Goal: Task Accomplishment & Management: Use online tool/utility

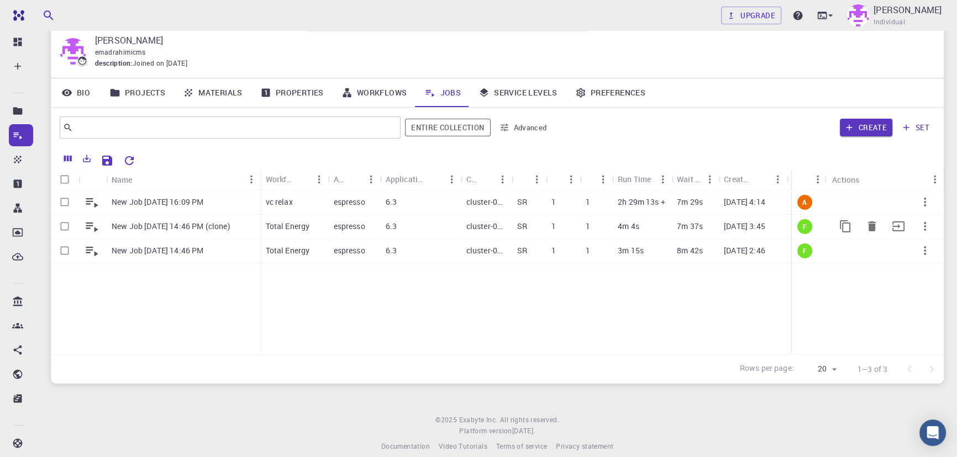
scroll to position [51, 0]
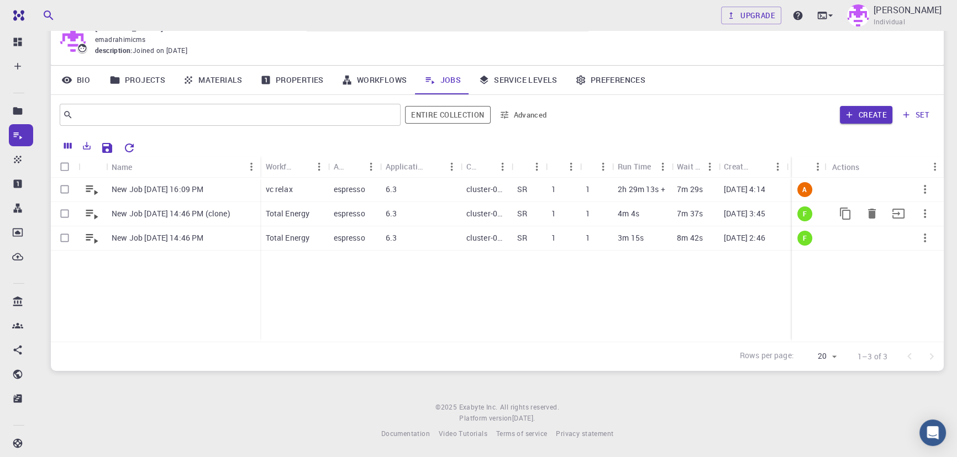
click at [373, 220] on div "espresso" at bounding box center [354, 214] width 52 height 24
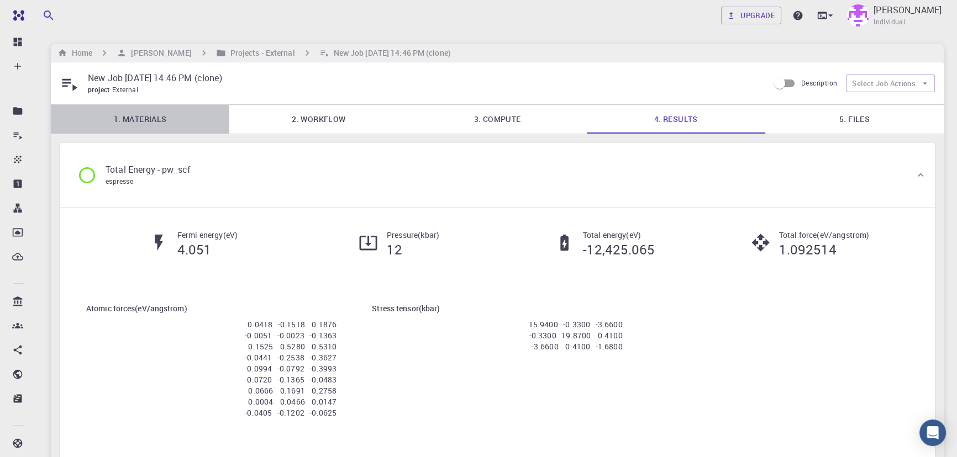
click at [138, 117] on link "1. Materials" at bounding box center [140, 119] width 178 height 29
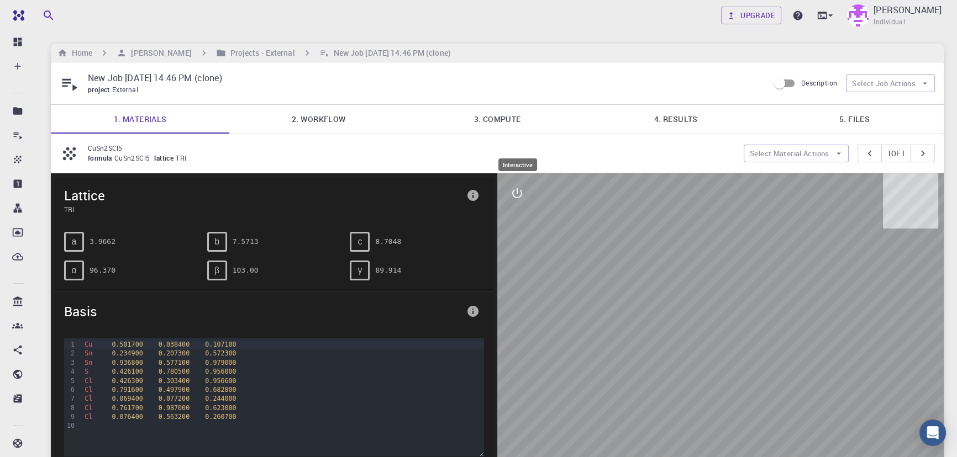
click at [515, 205] on button "interactive" at bounding box center [517, 193] width 27 height 27
click at [520, 220] on icon "view" at bounding box center [517, 219] width 12 height 8
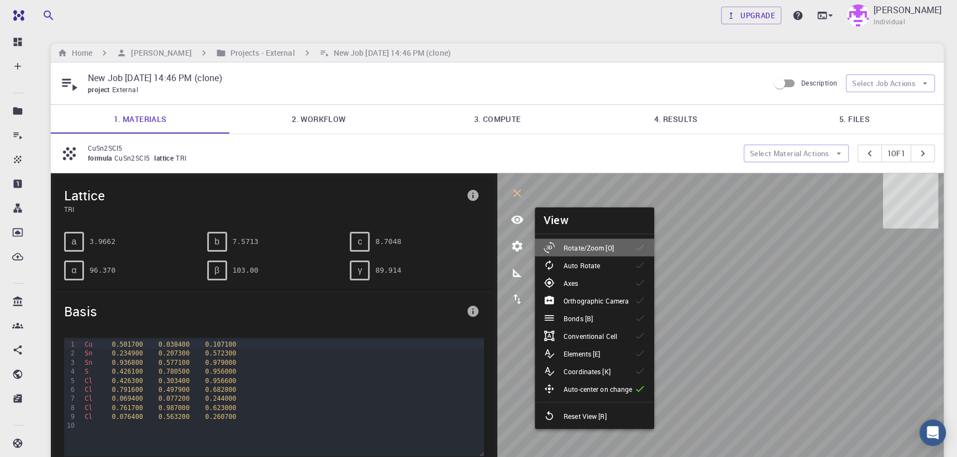
click at [601, 252] on p "Rotate/Zoom [O]" at bounding box center [588, 248] width 50 height 10
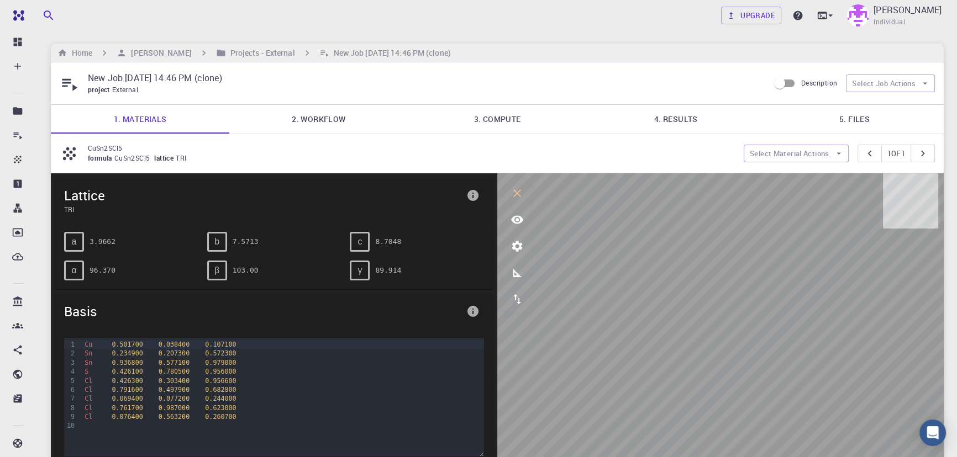
click at [682, 117] on link "4. Results" at bounding box center [676, 119] width 178 height 29
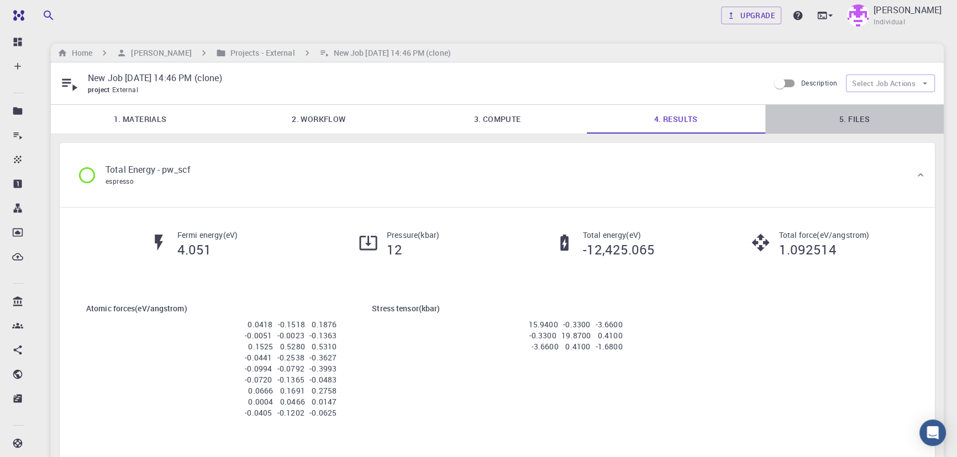
click at [848, 127] on link "5. Files" at bounding box center [854, 119] width 178 height 29
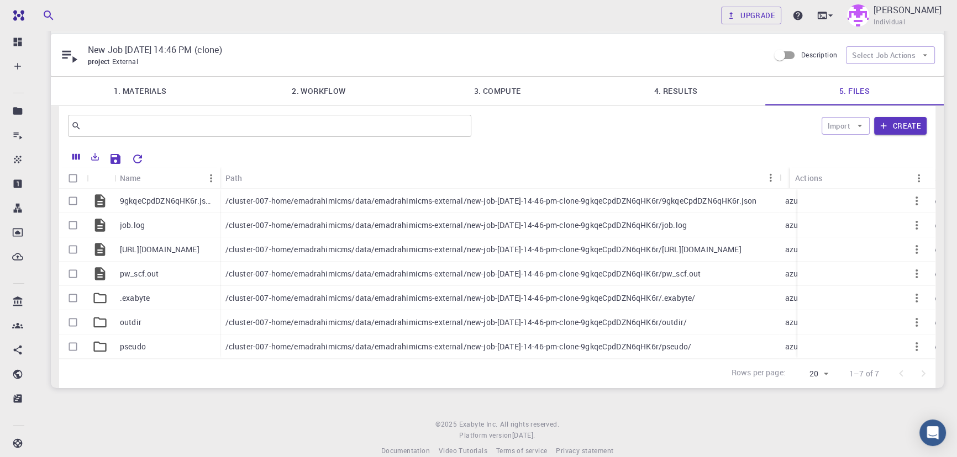
scroll to position [27, 0]
click at [889, 285] on button "Preview" at bounding box center [890, 275] width 27 height 27
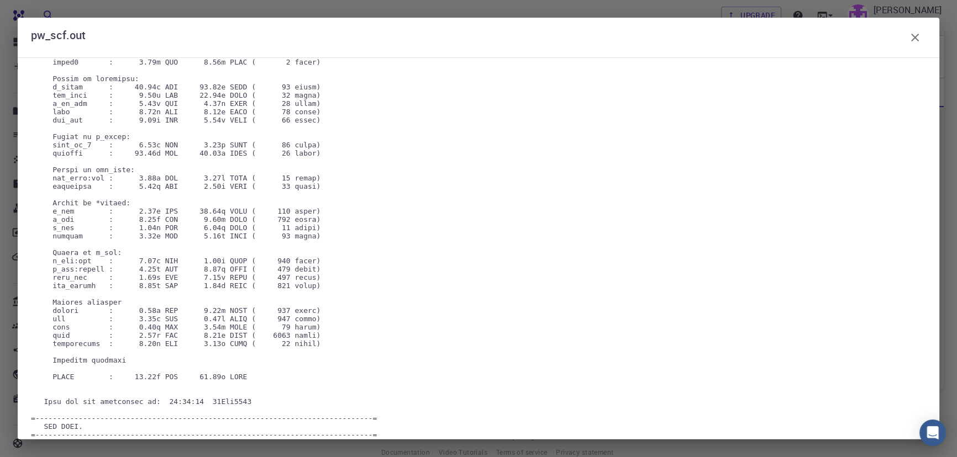
scroll to position [3103, 0]
click at [911, 41] on icon "button" at bounding box center [914, 37] width 13 height 13
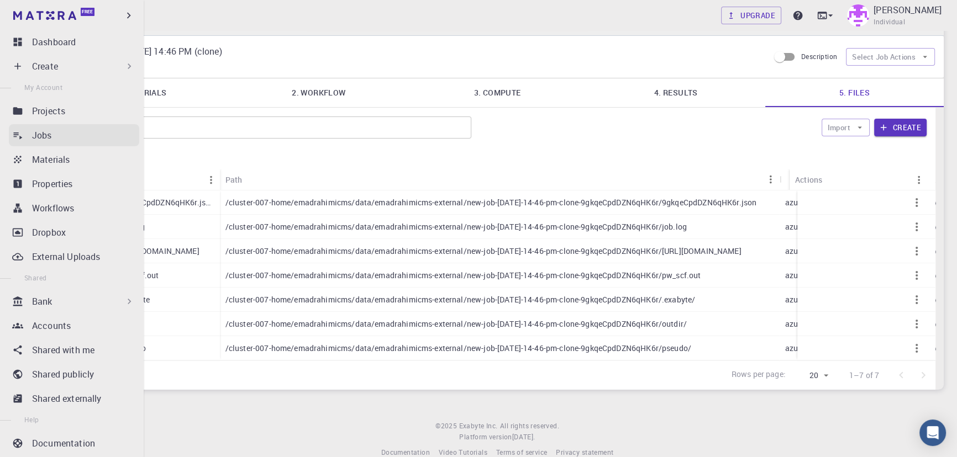
click at [33, 143] on link "Jobs" at bounding box center [74, 135] width 130 height 22
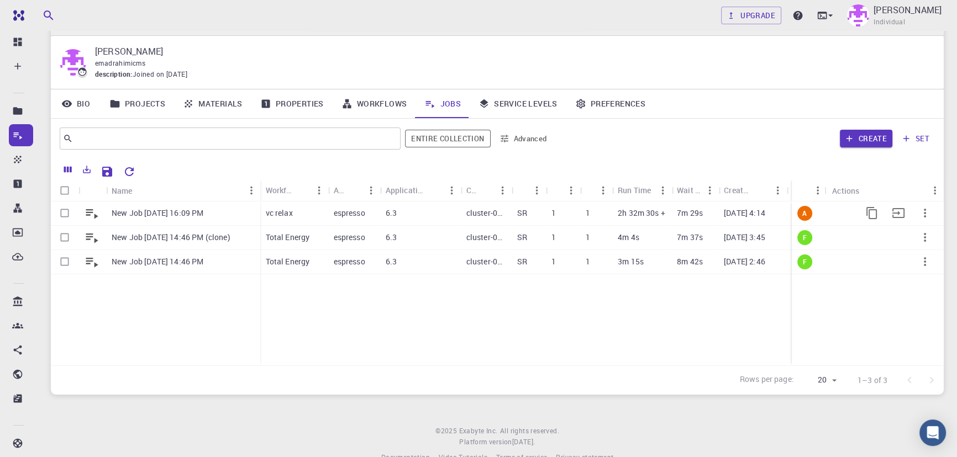
click at [740, 215] on p "[DATE] 4:14" at bounding box center [744, 213] width 41 height 11
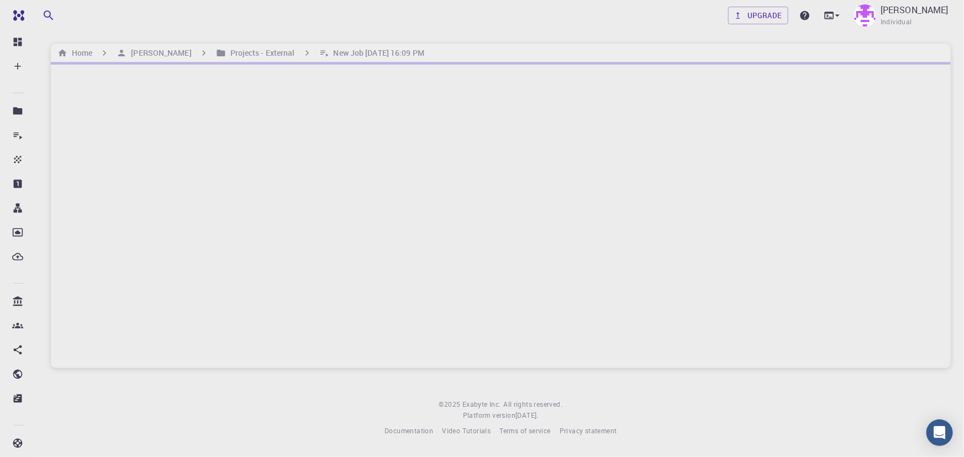
click at [557, 156] on div at bounding box center [501, 215] width 900 height 306
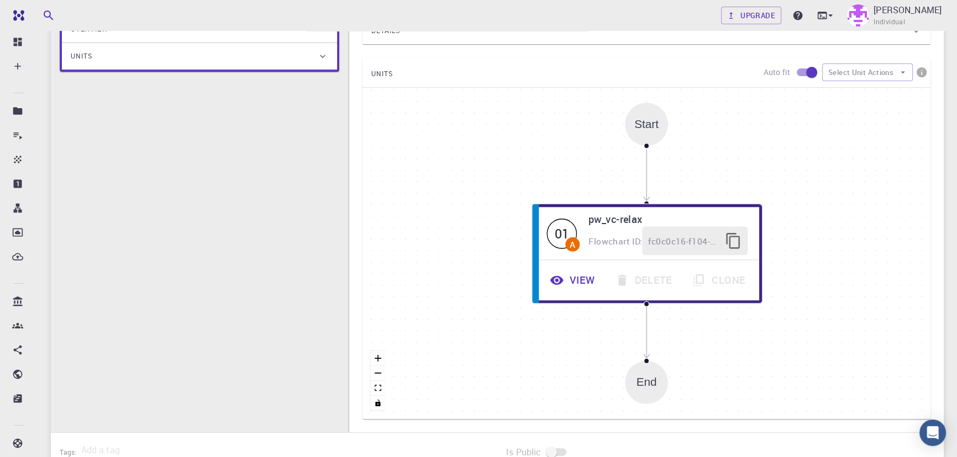
scroll to position [245, 0]
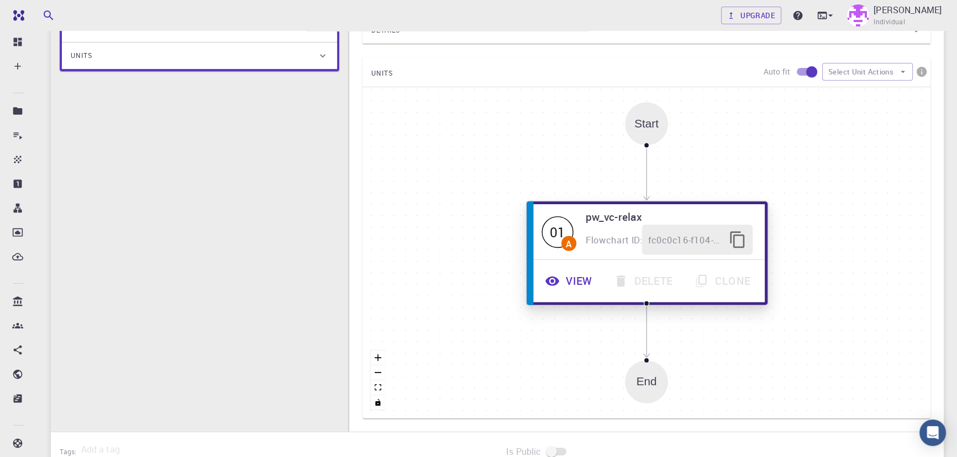
click at [554, 272] on button "View" at bounding box center [569, 281] width 69 height 30
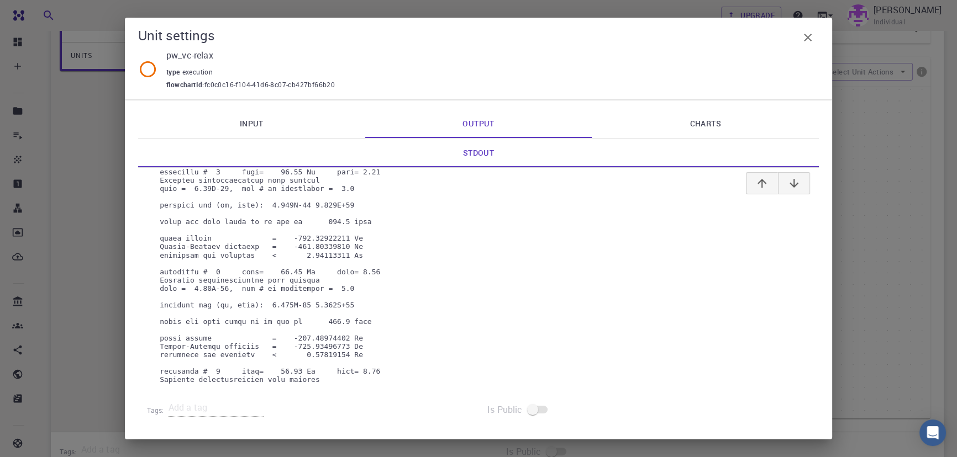
scroll to position [5255, 0]
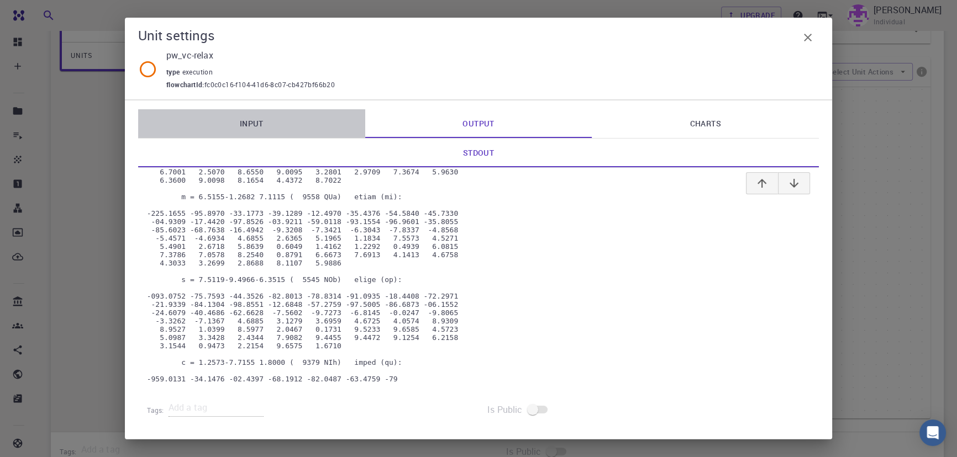
click at [265, 110] on link "Input" at bounding box center [251, 123] width 227 height 29
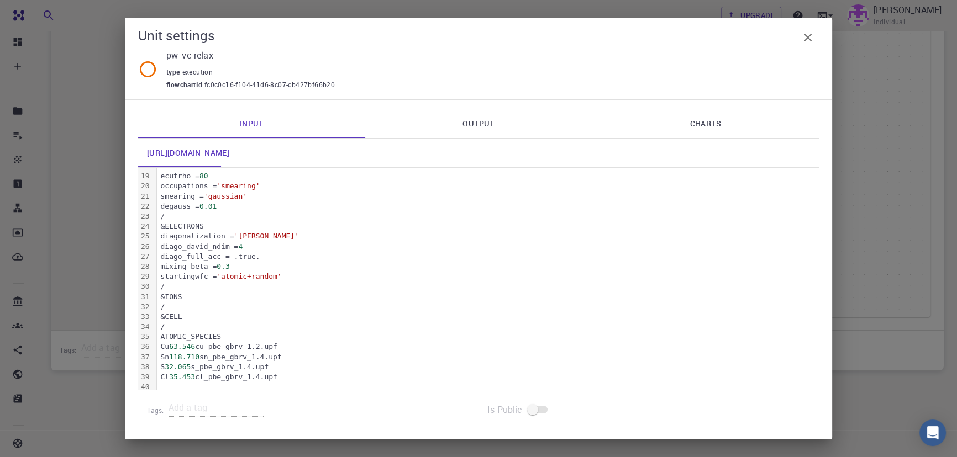
scroll to position [180, 0]
click at [807, 38] on icon "button" at bounding box center [808, 38] width 8 height 8
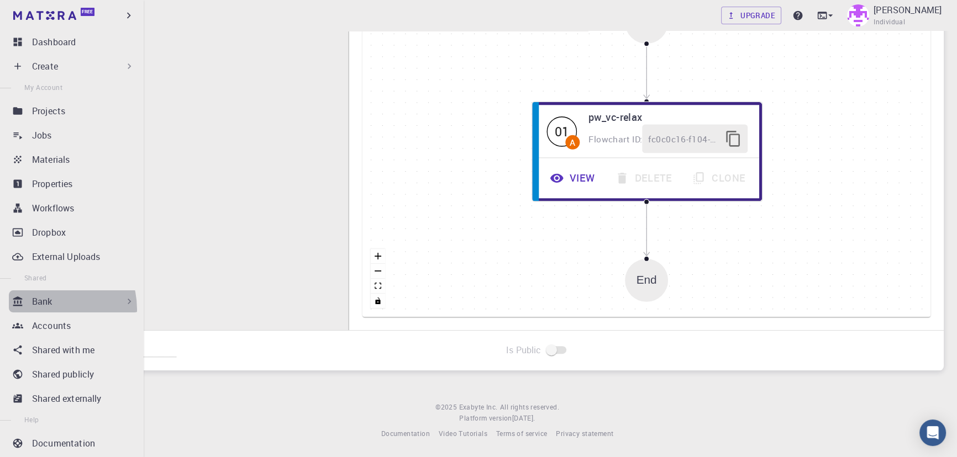
click at [49, 309] on div "Bank" at bounding box center [74, 302] width 130 height 22
click at [34, 310] on div "Bank" at bounding box center [74, 302] width 130 height 22
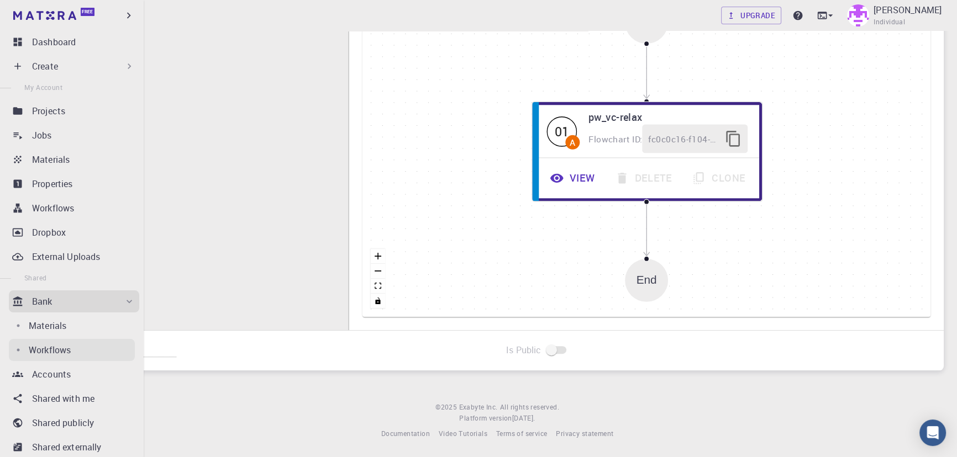
click at [36, 342] on link "Workflows" at bounding box center [72, 350] width 126 height 22
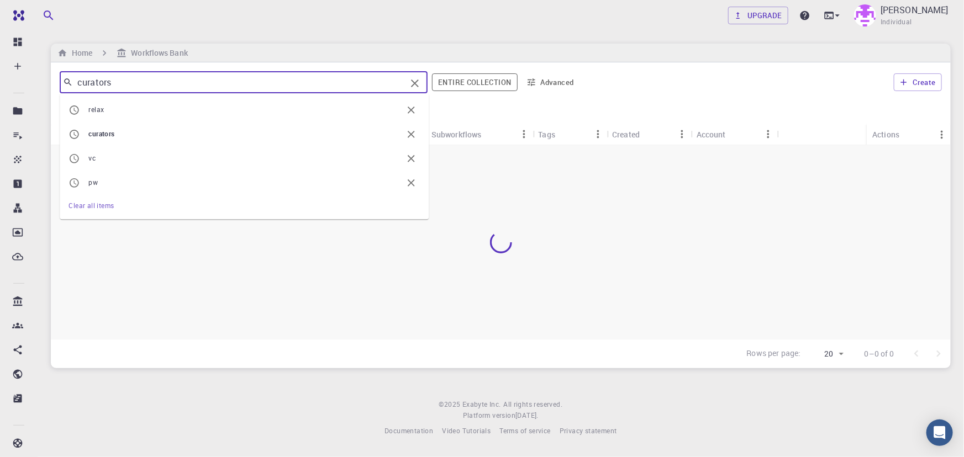
click at [150, 76] on input "curators" at bounding box center [239, 82] width 333 height 15
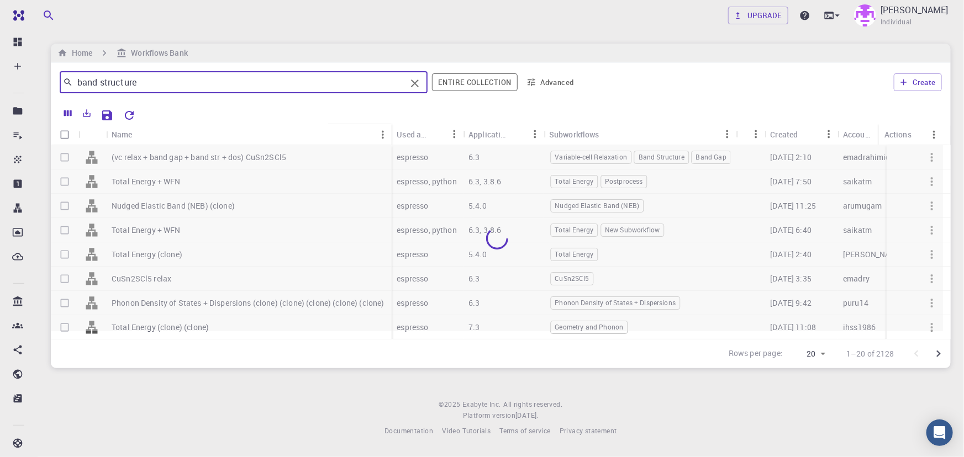
type input "band structure"
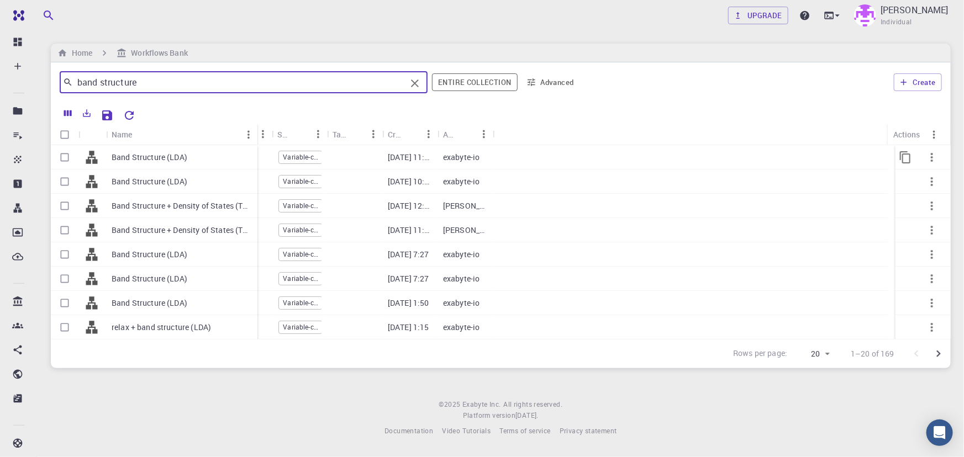
drag, startPoint x: 160, startPoint y: 138, endPoint x: 256, endPoint y: 162, distance: 99.3
click at [256, 162] on div "Name Used application Application Version Subworkflows Tags Created Account Act…" at bounding box center [501, 231] width 900 height 215
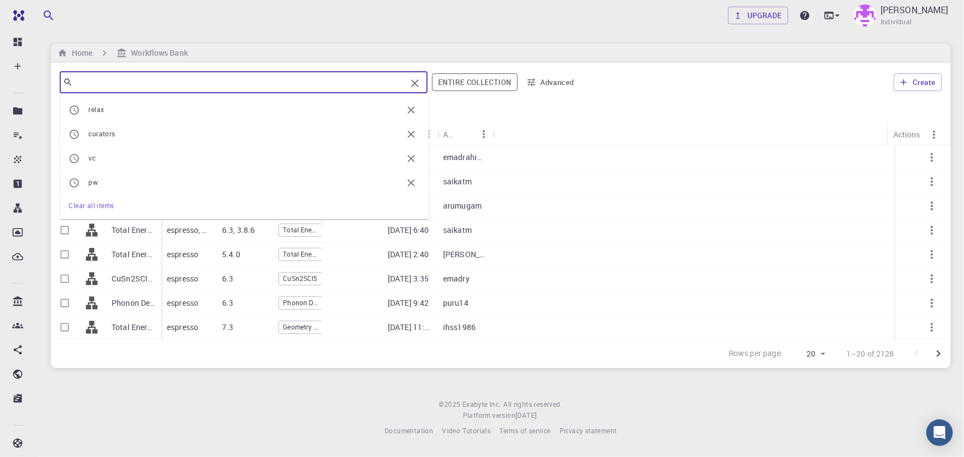
click at [109, 131] on span "curators" at bounding box center [101, 134] width 27 height 9
type input "curators"
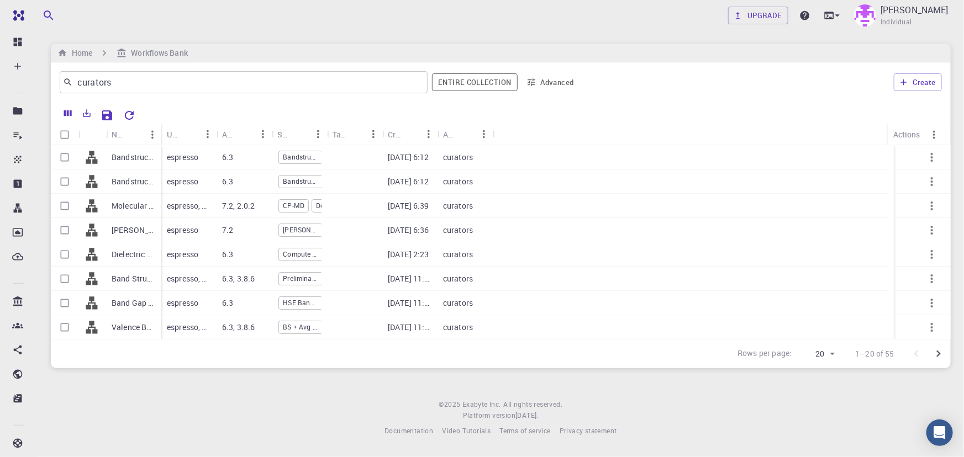
drag, startPoint x: 161, startPoint y: 126, endPoint x: 191, endPoint y: 138, distance: 32.2
click at [191, 138] on div "Used application" at bounding box center [188, 135] width 55 height 22
drag, startPoint x: 161, startPoint y: 123, endPoint x: 278, endPoint y: 159, distance: 123.0
click at [278, 159] on div "Name Used application Application Version Subworkflows Tags Created Account Act…" at bounding box center [501, 231] width 900 height 215
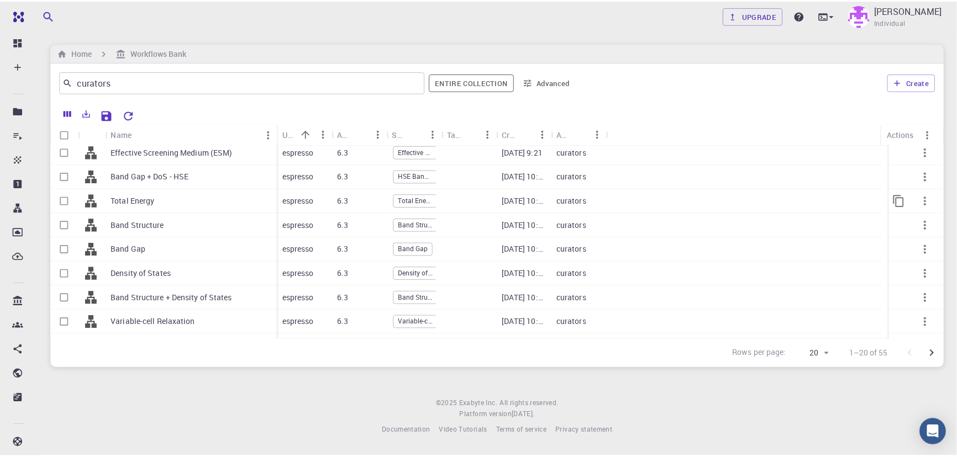
scroll to position [6, 0]
click at [226, 180] on div "Band Gap + DoS - HSE" at bounding box center [192, 176] width 173 height 24
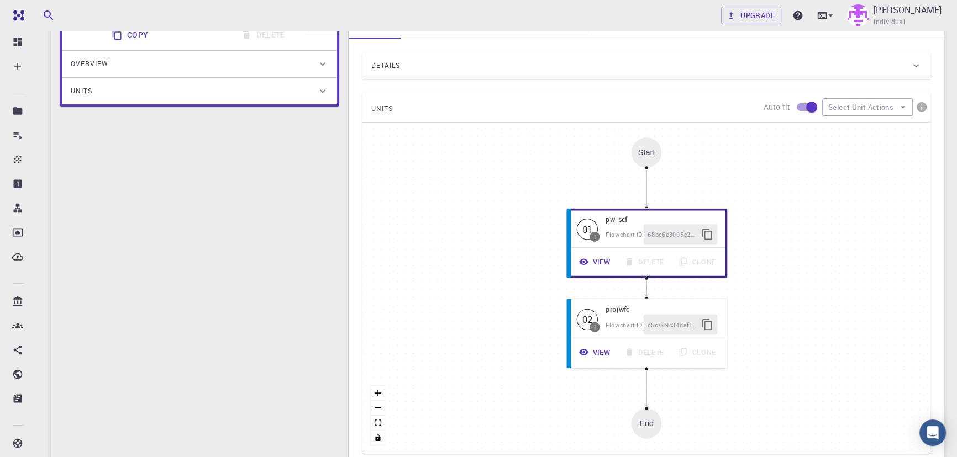
scroll to position [127, 0]
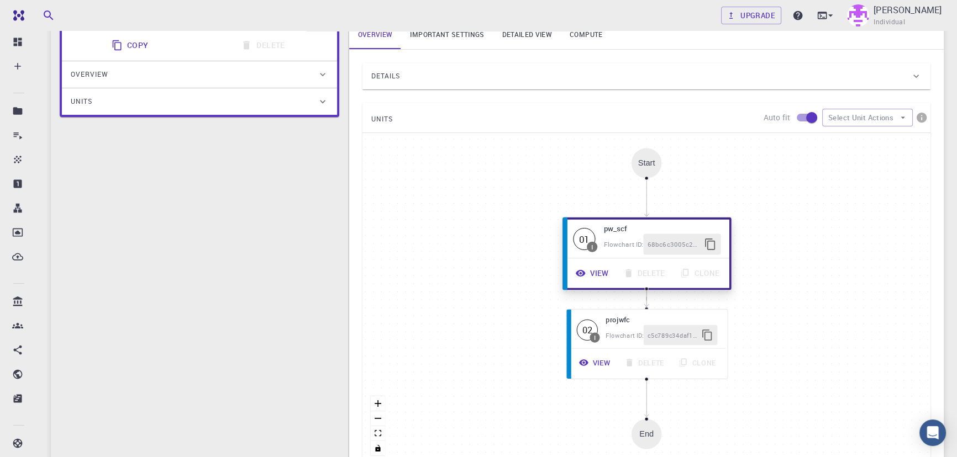
click at [609, 272] on button "View" at bounding box center [592, 273] width 48 height 21
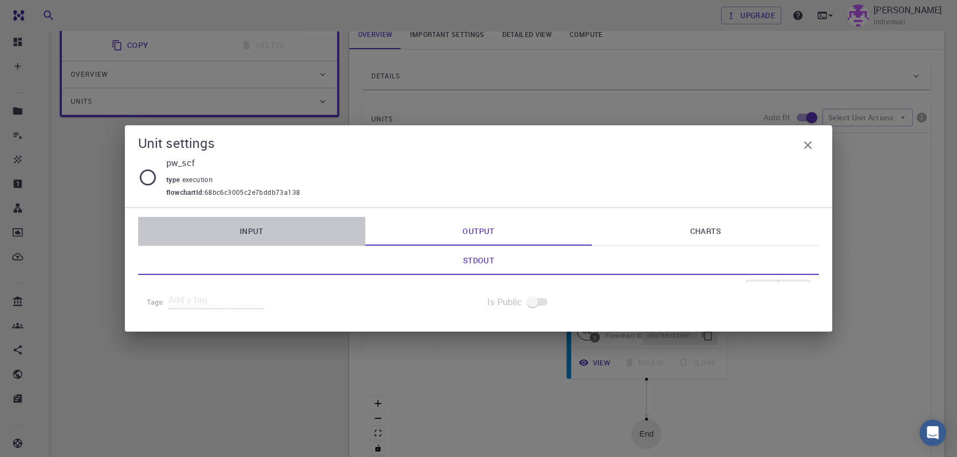
click at [260, 227] on link "Input" at bounding box center [251, 231] width 227 height 29
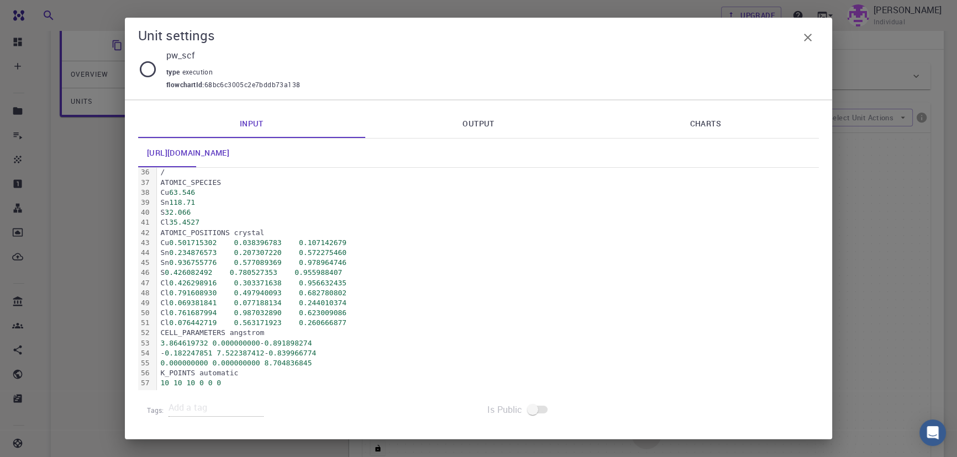
scroll to position [354, 0]
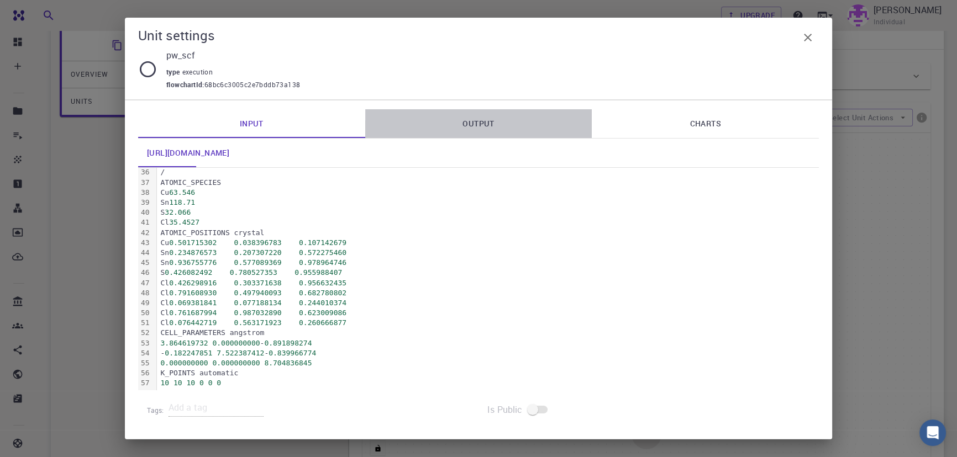
click at [457, 122] on link "Output" at bounding box center [478, 123] width 227 height 29
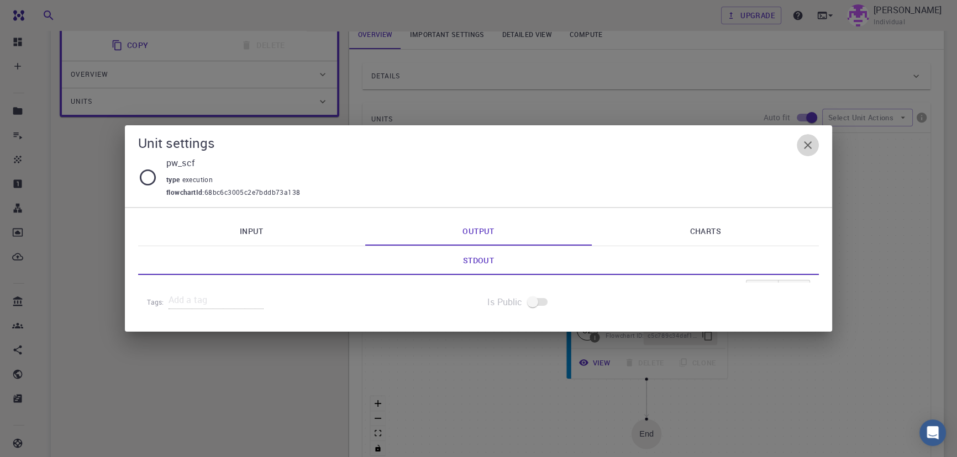
click at [801, 144] on icon "button" at bounding box center [807, 145] width 13 height 13
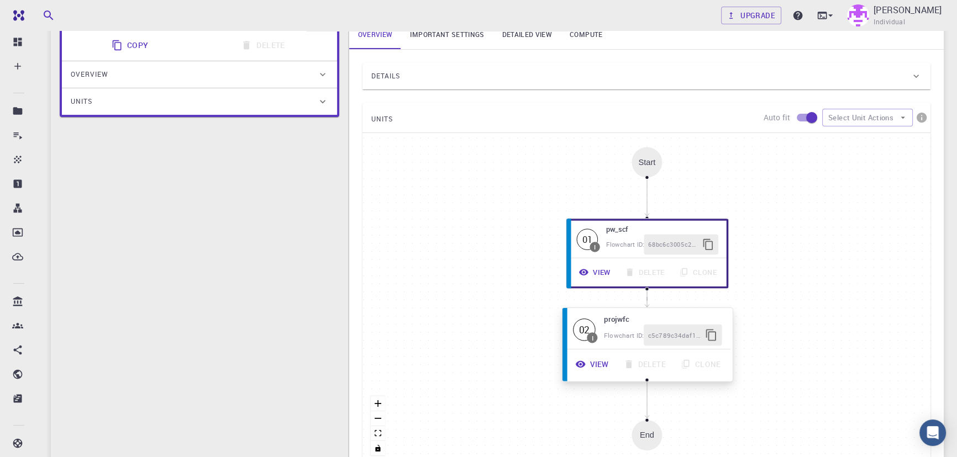
click at [602, 369] on button "View" at bounding box center [592, 364] width 48 height 21
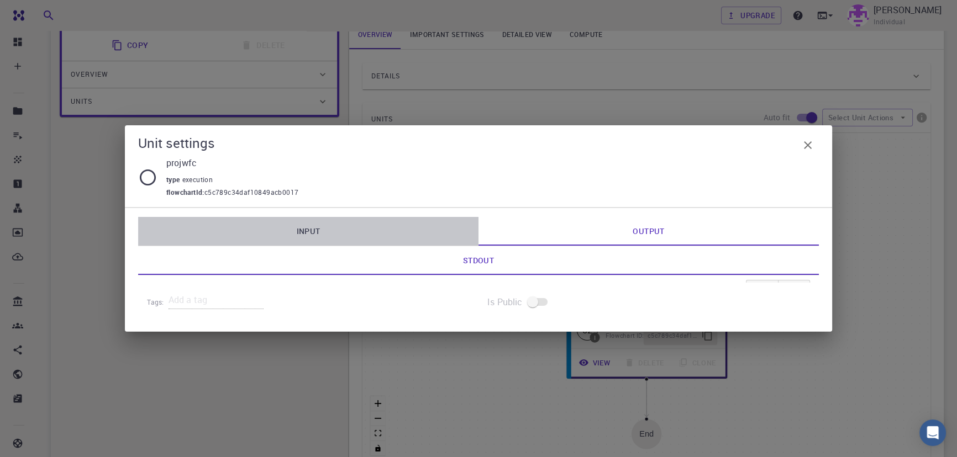
click at [333, 222] on link "Input" at bounding box center [308, 231] width 340 height 29
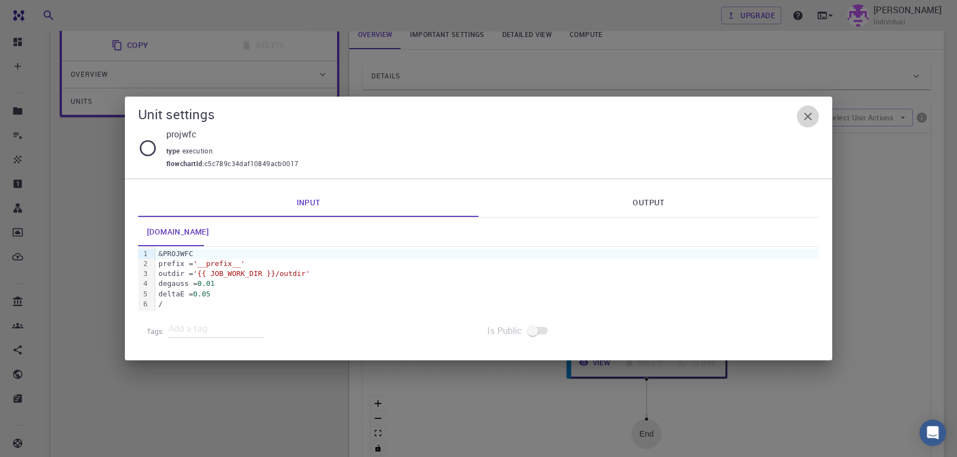
click at [809, 117] on icon "button" at bounding box center [807, 116] width 13 height 13
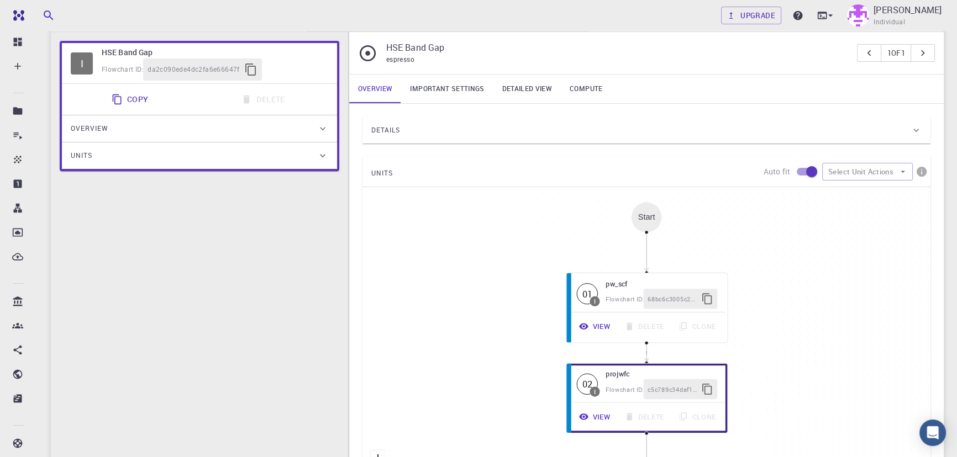
scroll to position [59, 0]
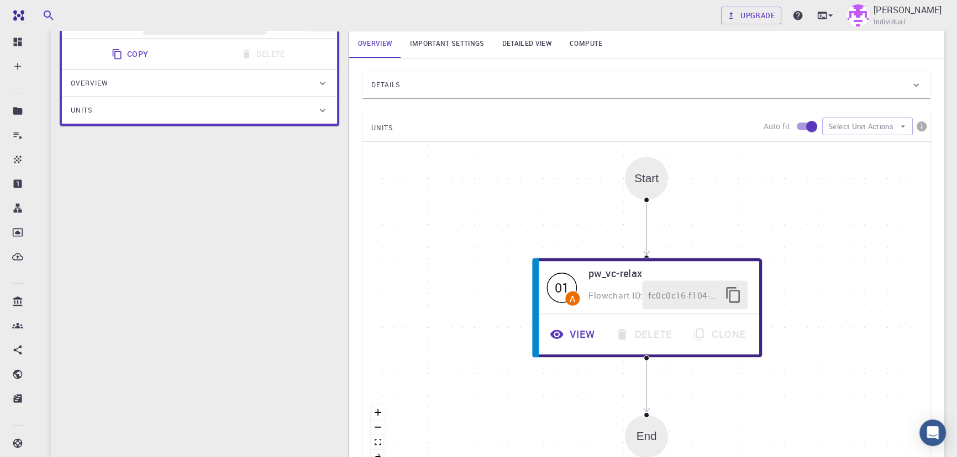
scroll to position [119, 0]
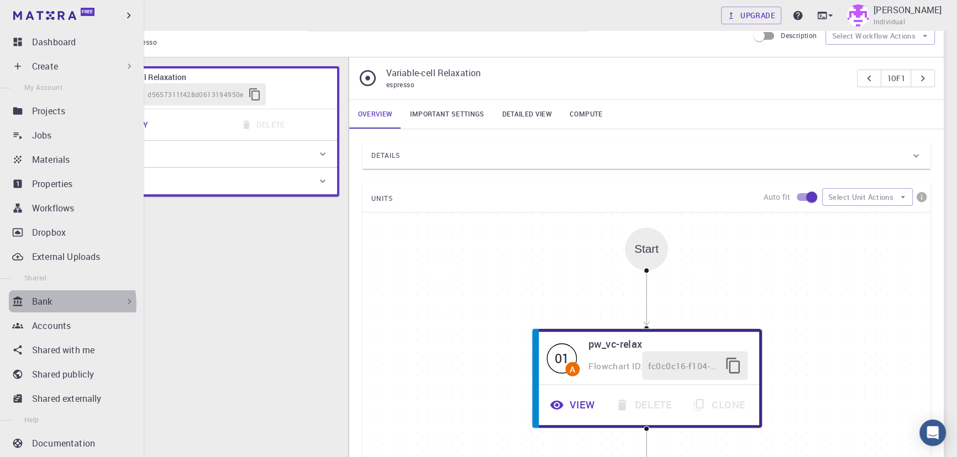
click at [61, 304] on div "Bank" at bounding box center [83, 301] width 103 height 13
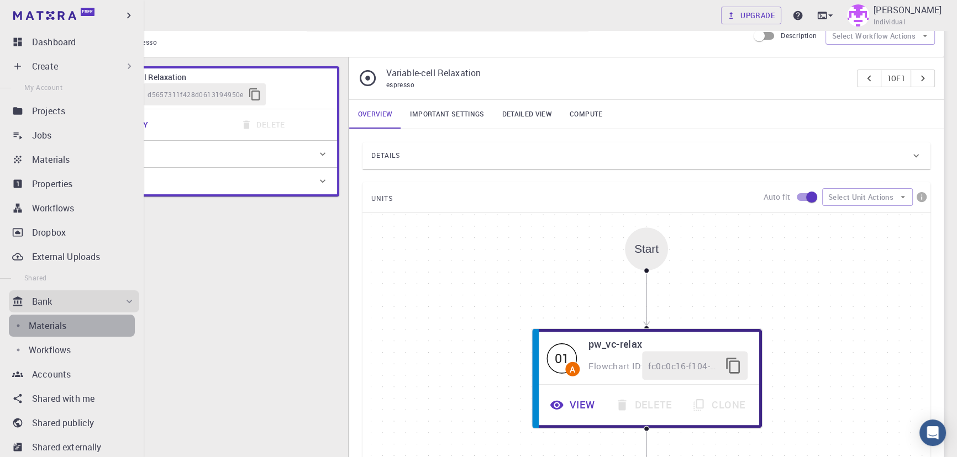
click at [87, 331] on div "Materials" at bounding box center [82, 325] width 106 height 13
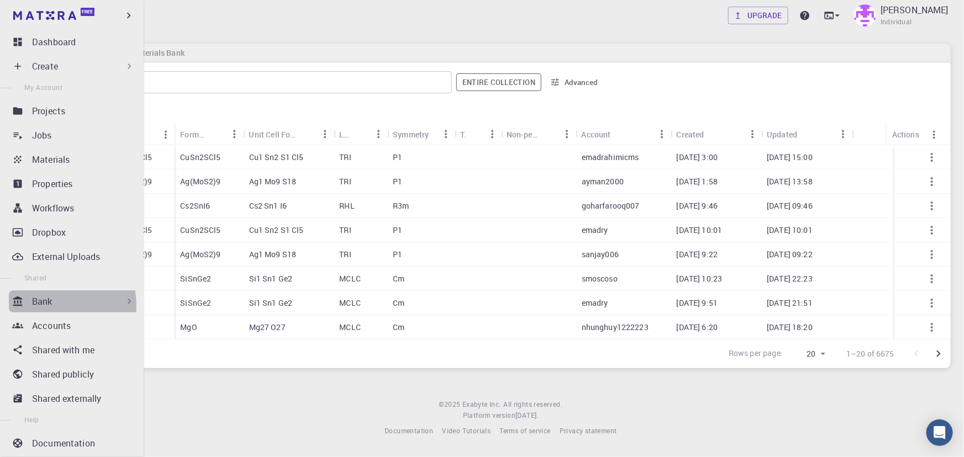
click at [44, 306] on p "Bank" at bounding box center [42, 301] width 20 height 13
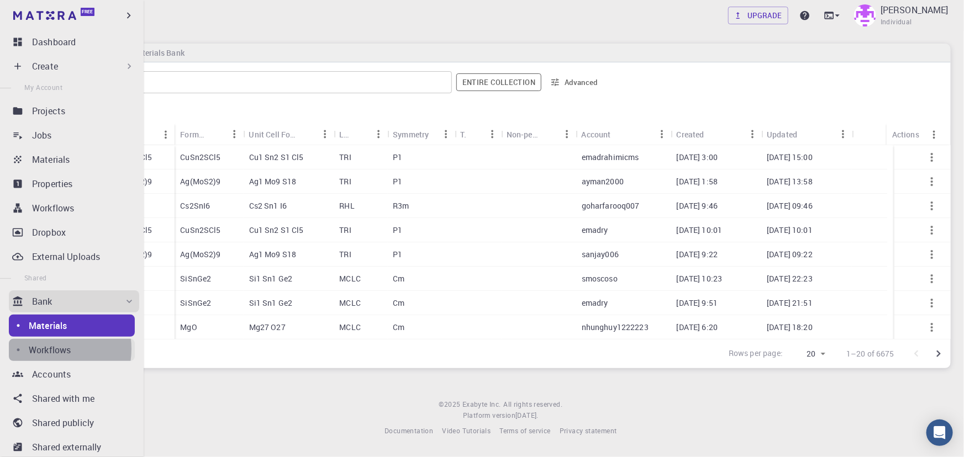
click at [45, 349] on p "Workflows" at bounding box center [50, 350] width 42 height 13
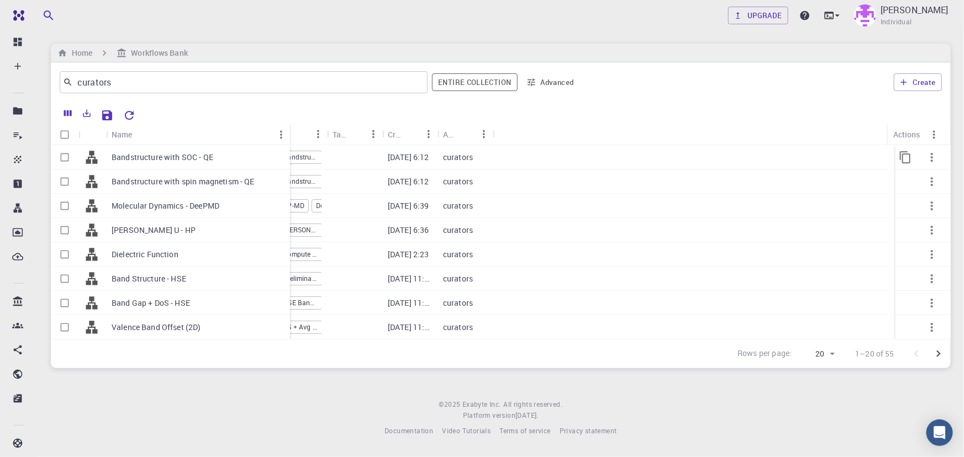
drag, startPoint x: 160, startPoint y: 134, endPoint x: 289, endPoint y: 156, distance: 130.6
click at [289, 156] on div "Name Used application Application Version Subworkflows Tags Created Account Act…" at bounding box center [501, 231] width 900 height 215
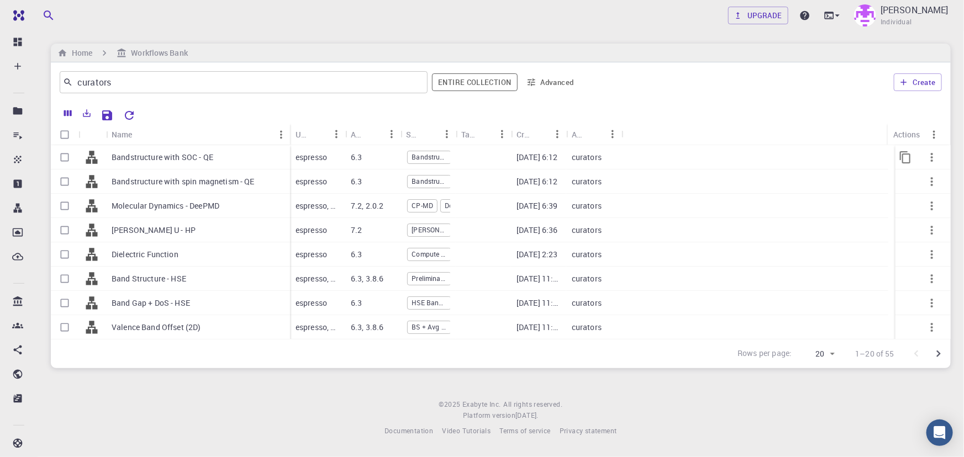
click at [181, 166] on div "Bandstructure with SOC - QE" at bounding box center [198, 157] width 184 height 24
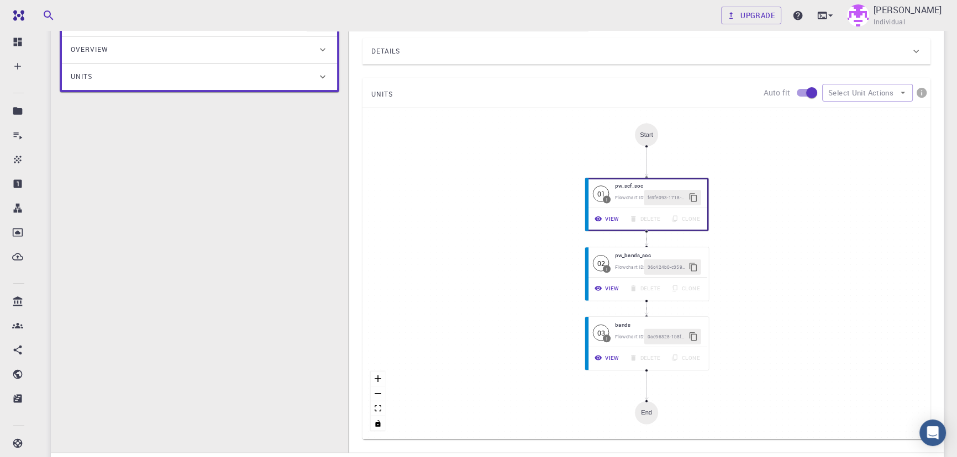
scroll to position [196, 0]
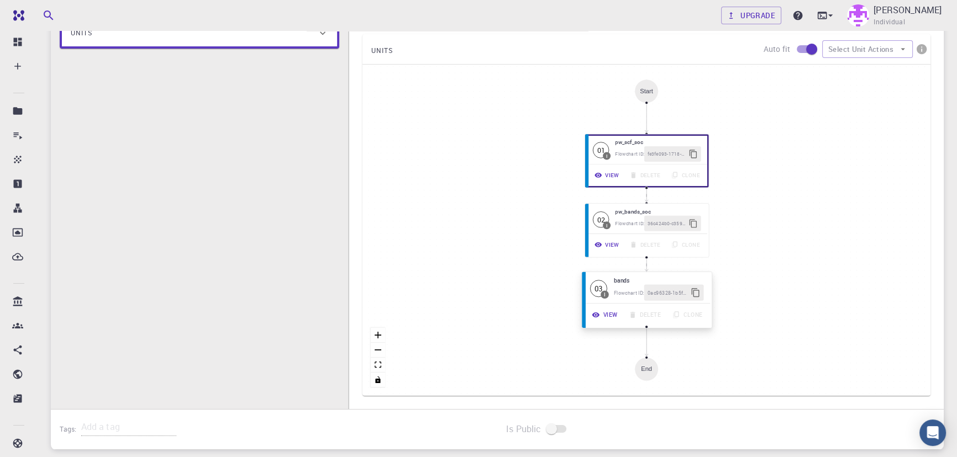
click at [613, 324] on div "View Delete Clone" at bounding box center [646, 315] width 127 height 23
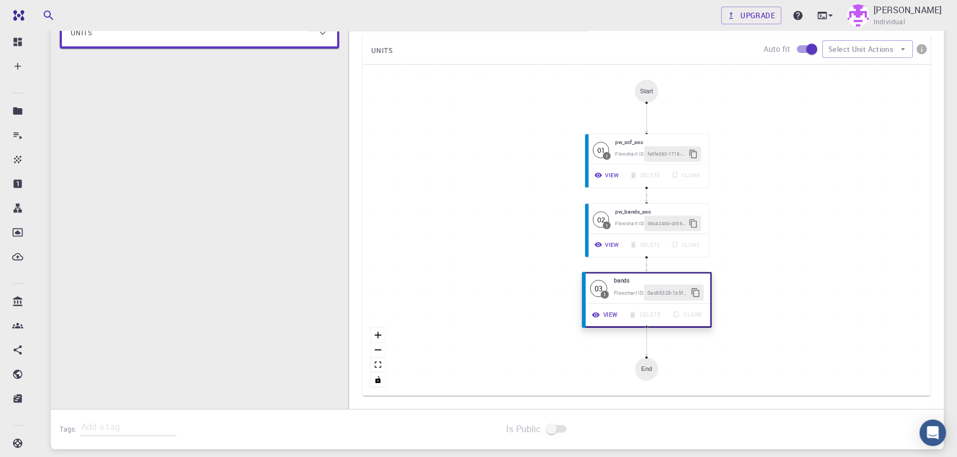
click at [609, 319] on button "View" at bounding box center [605, 315] width 37 height 16
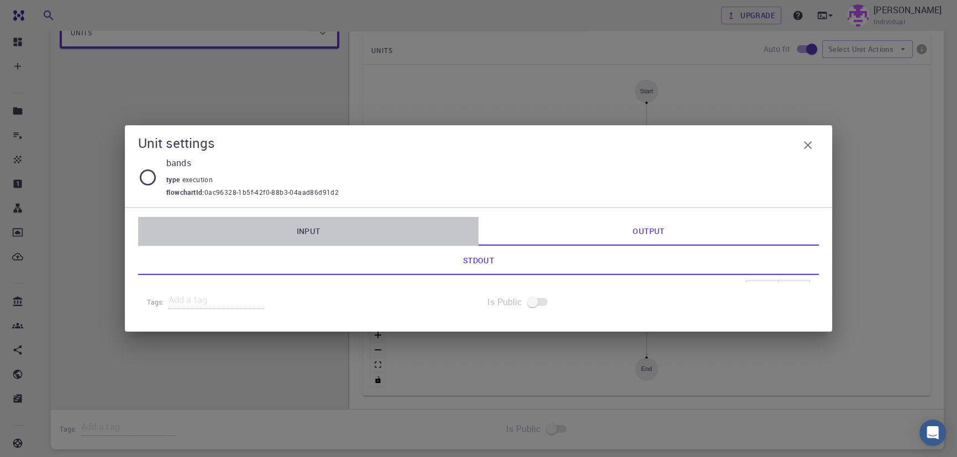
click at [324, 225] on link "Input" at bounding box center [308, 231] width 340 height 29
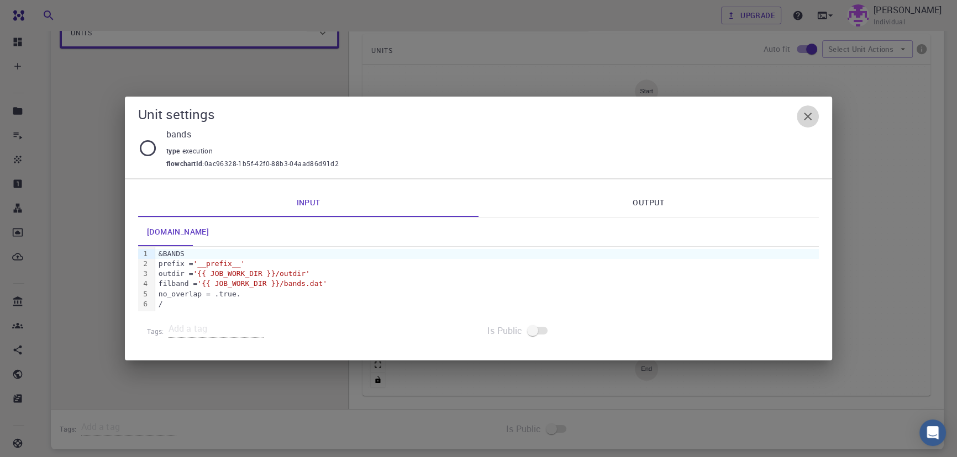
click at [803, 121] on icon "button" at bounding box center [807, 116] width 13 height 13
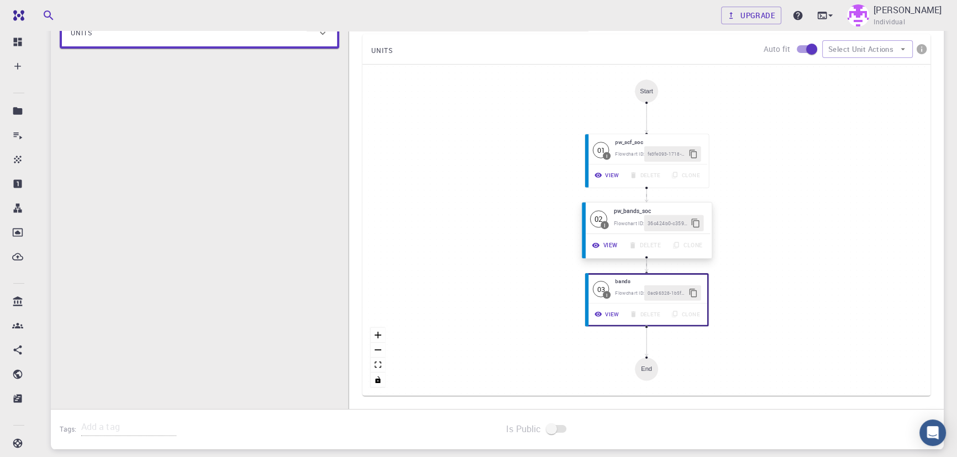
click at [592, 238] on button "View" at bounding box center [605, 246] width 37 height 16
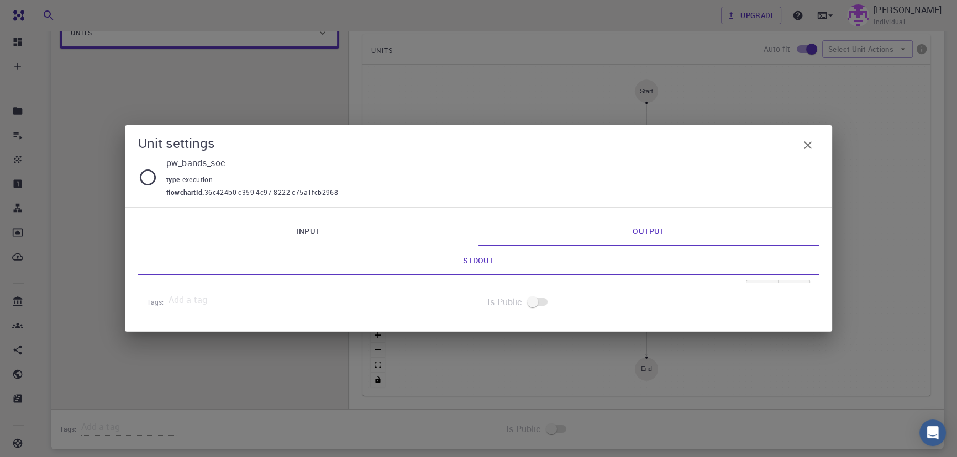
click at [305, 229] on link "Input" at bounding box center [308, 231] width 340 height 29
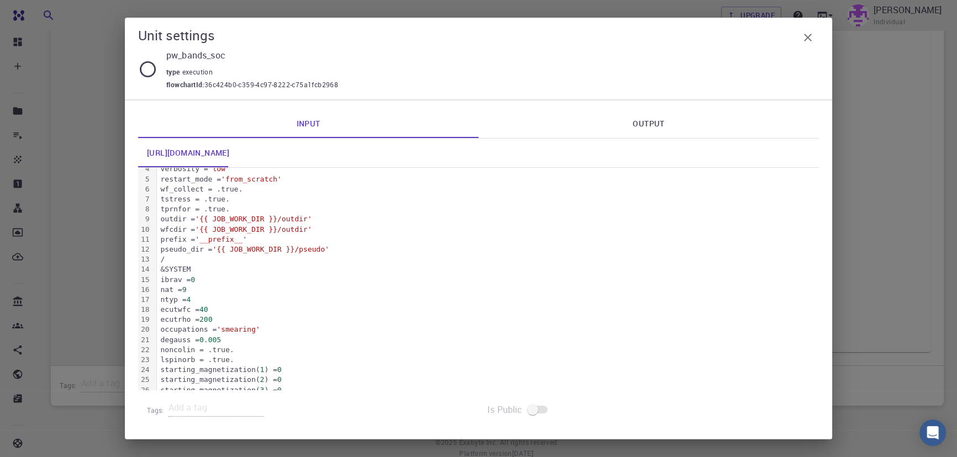
scroll to position [0, 0]
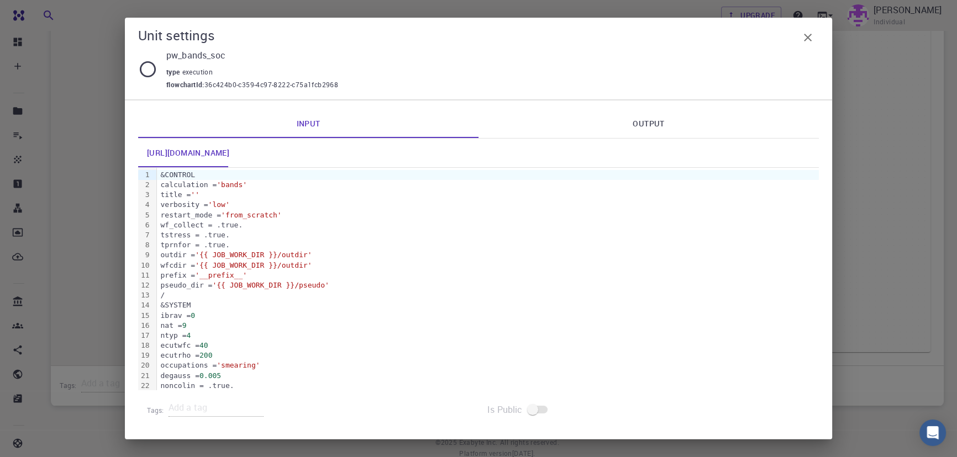
click at [819, 37] on div "Unit settings pw_bands_soc type execution flowchartId : 36c424b0-c359-4c97-8222…" at bounding box center [478, 59] width 707 height 82
click at [814, 38] on button "button" at bounding box center [808, 38] width 22 height 22
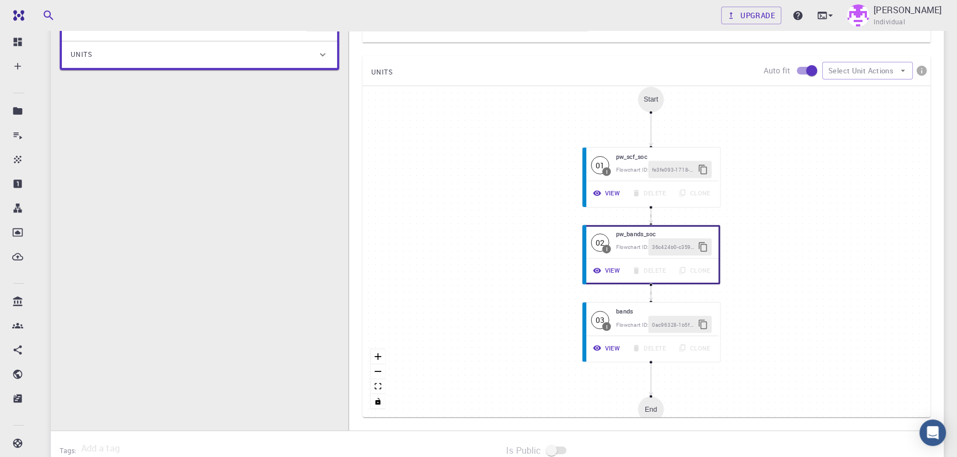
scroll to position [173, 0]
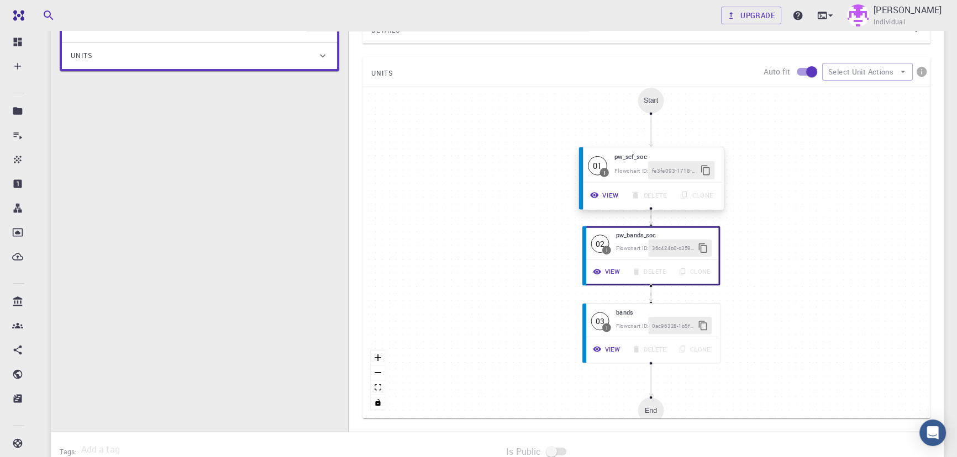
click at [614, 191] on button "View" at bounding box center [604, 195] width 41 height 18
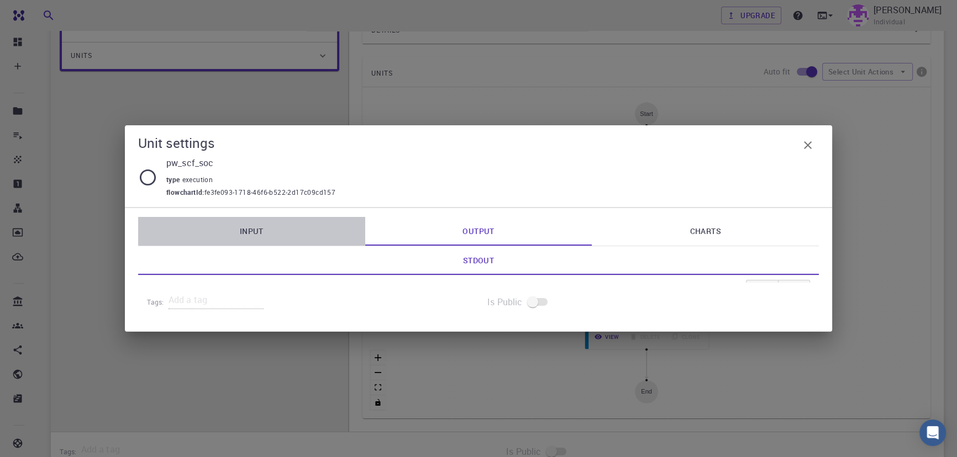
click at [246, 226] on link "Input" at bounding box center [251, 231] width 227 height 29
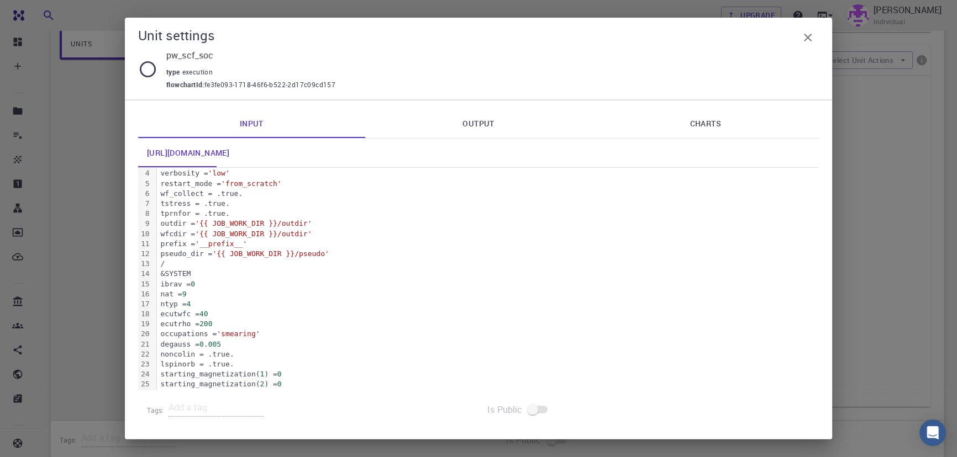
scroll to position [20, 0]
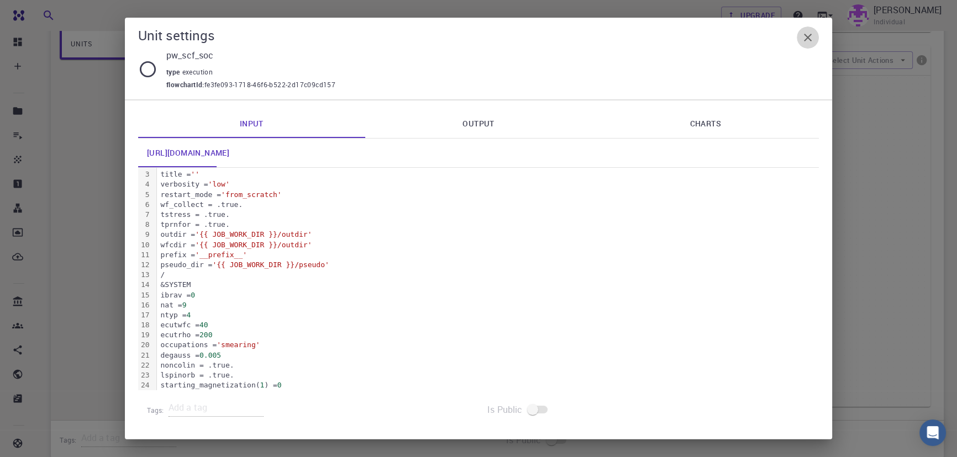
click at [812, 34] on icon "button" at bounding box center [807, 37] width 13 height 13
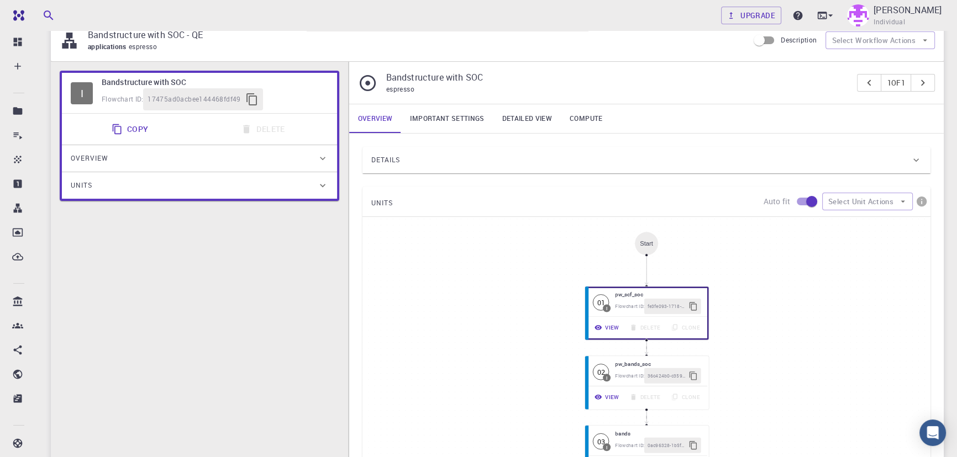
scroll to position [44, 0]
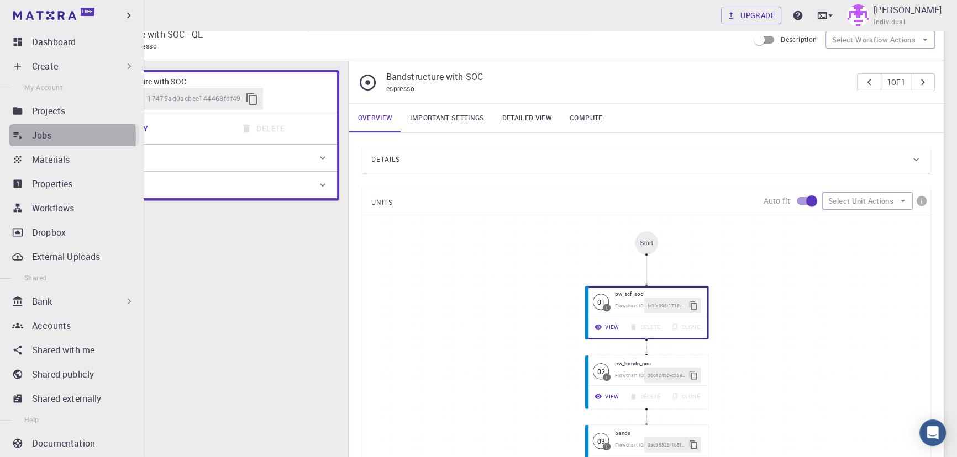
click at [33, 137] on p "Jobs" at bounding box center [42, 135] width 20 height 13
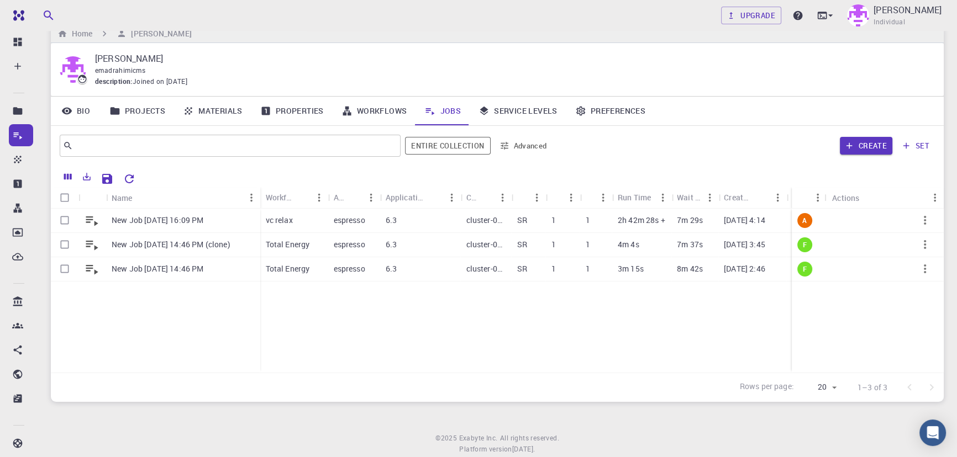
scroll to position [20, 0]
click at [403, 219] on div "6.3" at bounding box center [420, 220] width 81 height 24
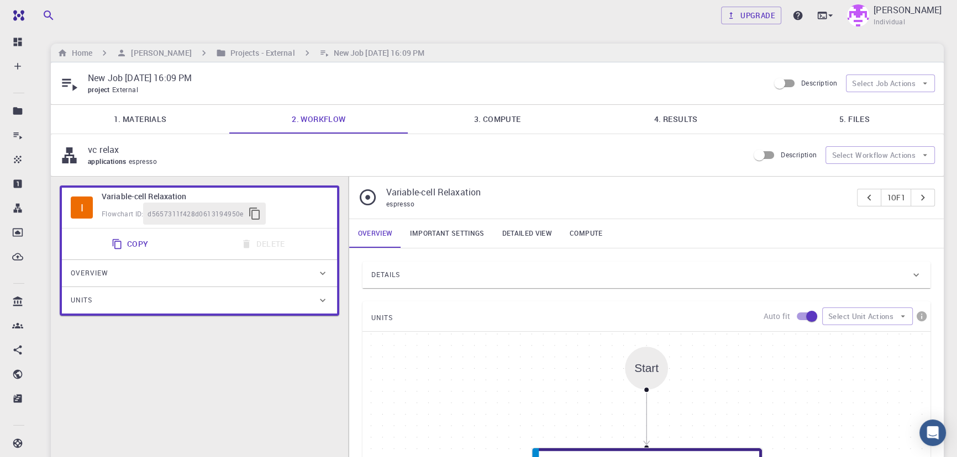
type input "/export/share/pseudo/cu/gga/pbe/gbrv/1.2/us/cu_pbe_gbrv_1.2.upf"
type input "/export/share/pseudo/sn/gga/pbe/gbrv/1.4/us/sn_pbe_gbrv_1.4.upf"
type input "/export/share/pseudo/s/gga/pbe/gbrv/1.4/us/s_pbe_gbrv_1.4.upf"
type input "/export/share/pseudo/cl/gga/pbe/gbrv/1.4/us/cl_pbe_gbrv_1.4.upf"
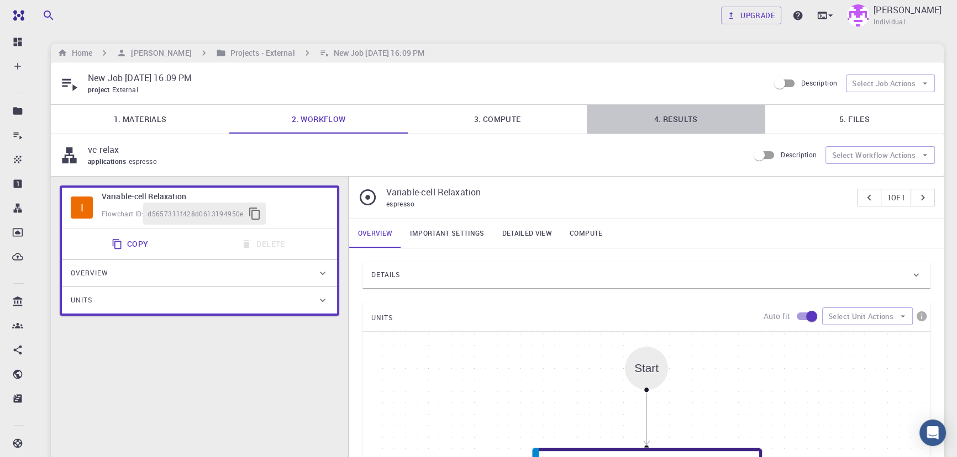
click at [671, 132] on link "4. Results" at bounding box center [676, 119] width 178 height 29
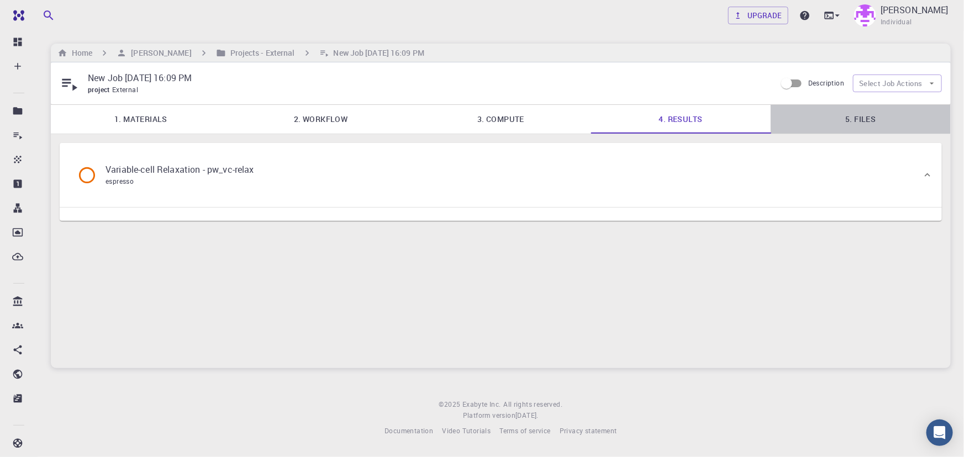
click at [860, 118] on link "5. Files" at bounding box center [861, 119] width 180 height 29
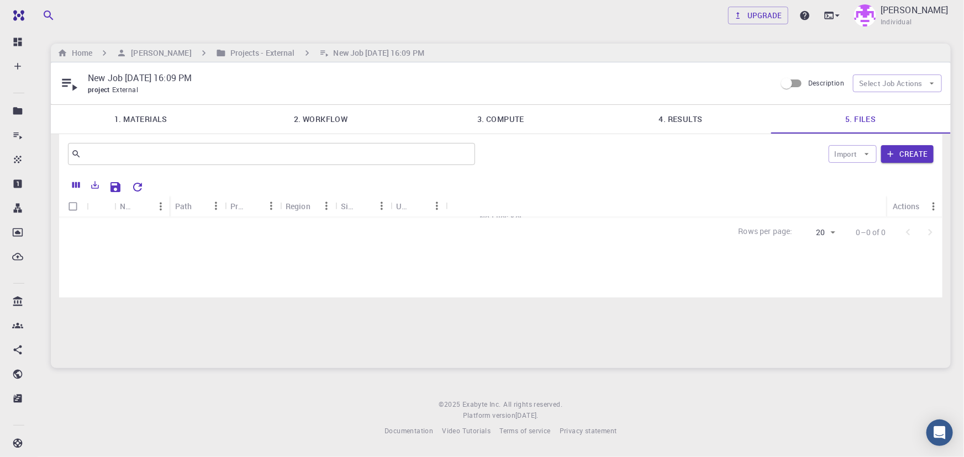
click at [668, 114] on link "4. Results" at bounding box center [681, 119] width 180 height 29
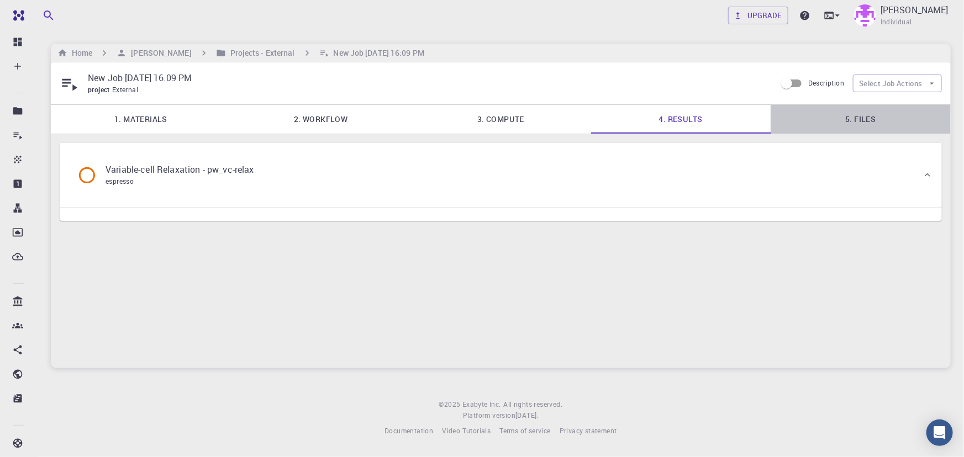
click at [859, 127] on link "5. Files" at bounding box center [861, 119] width 180 height 29
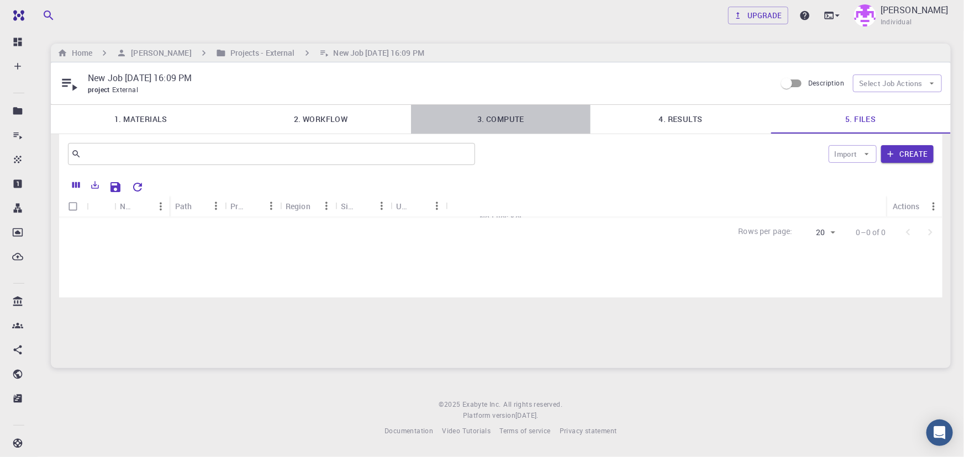
click at [492, 110] on link "3. Compute" at bounding box center [501, 119] width 180 height 29
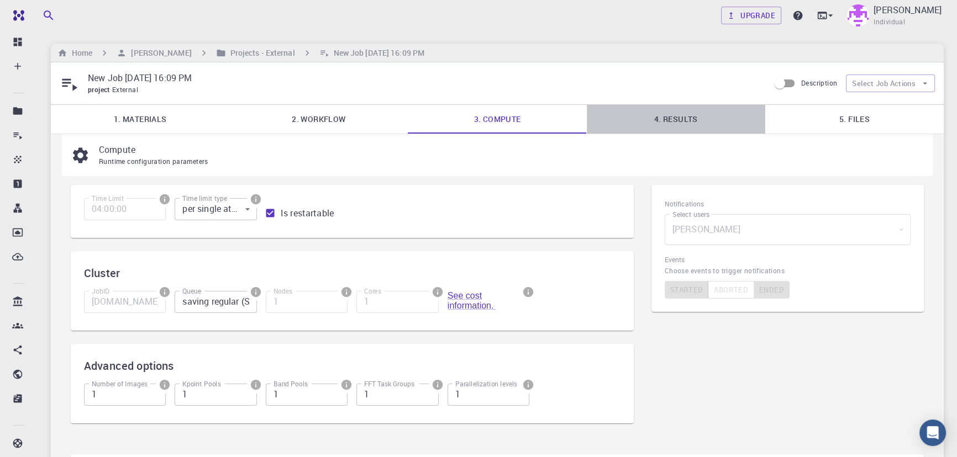
click at [667, 129] on link "4. Results" at bounding box center [676, 119] width 178 height 29
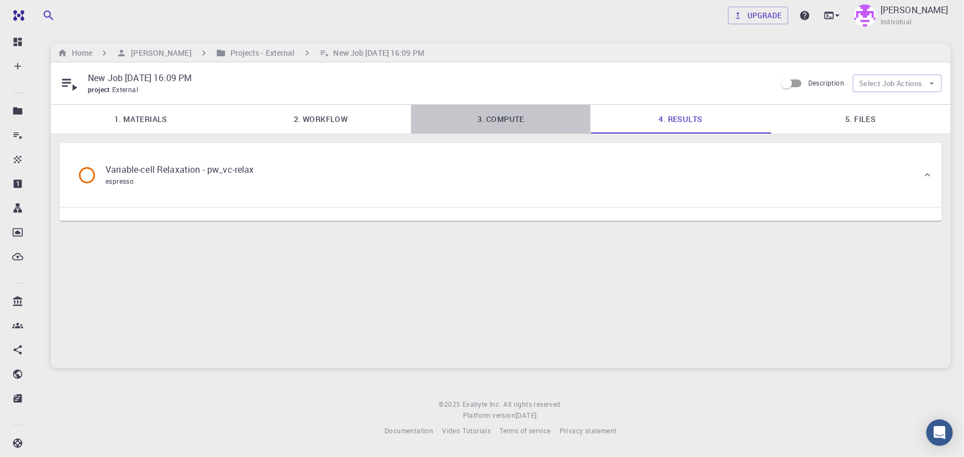
click at [525, 129] on link "3. Compute" at bounding box center [501, 119] width 180 height 29
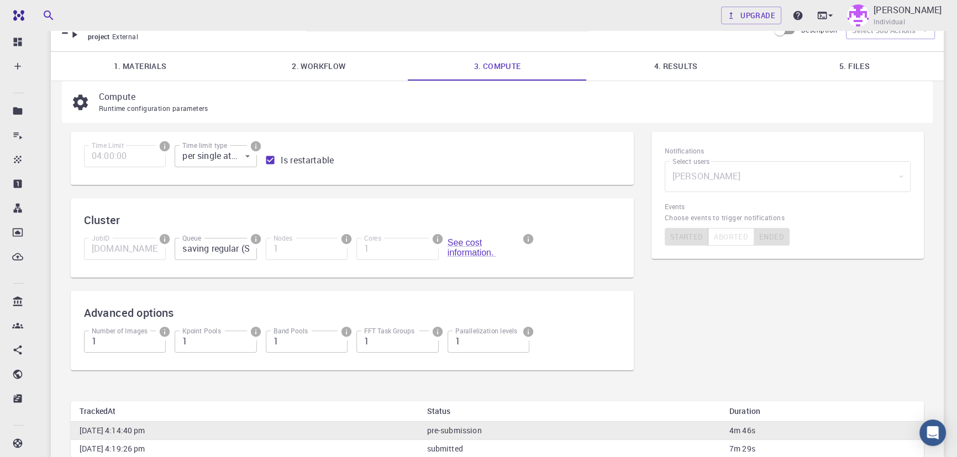
scroll to position [1, 0]
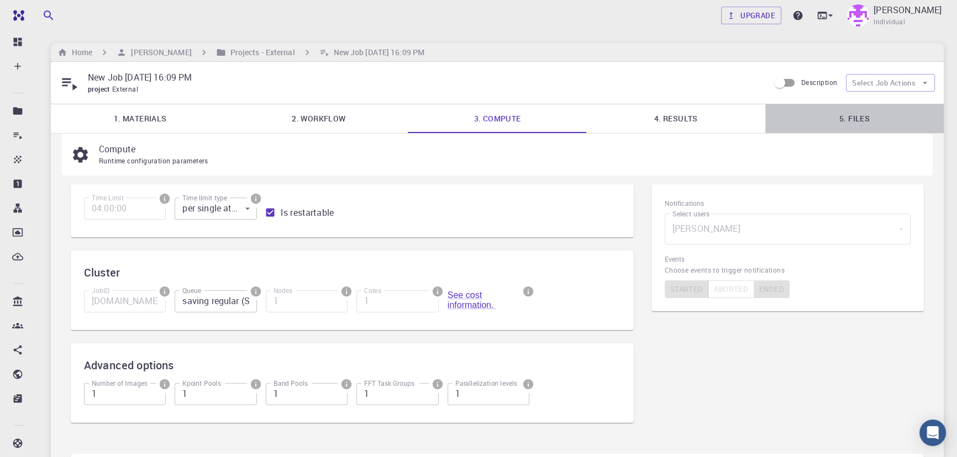
click at [854, 115] on link "5. Files" at bounding box center [854, 118] width 178 height 29
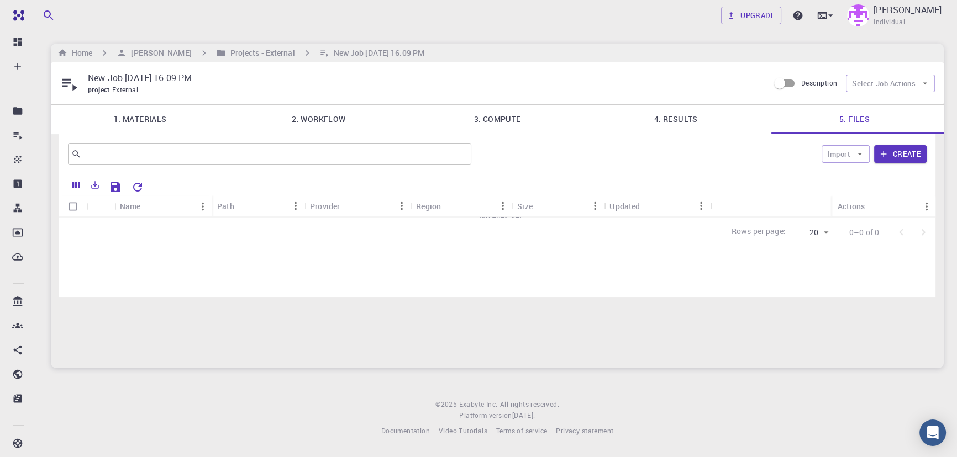
scroll to position [0, 0]
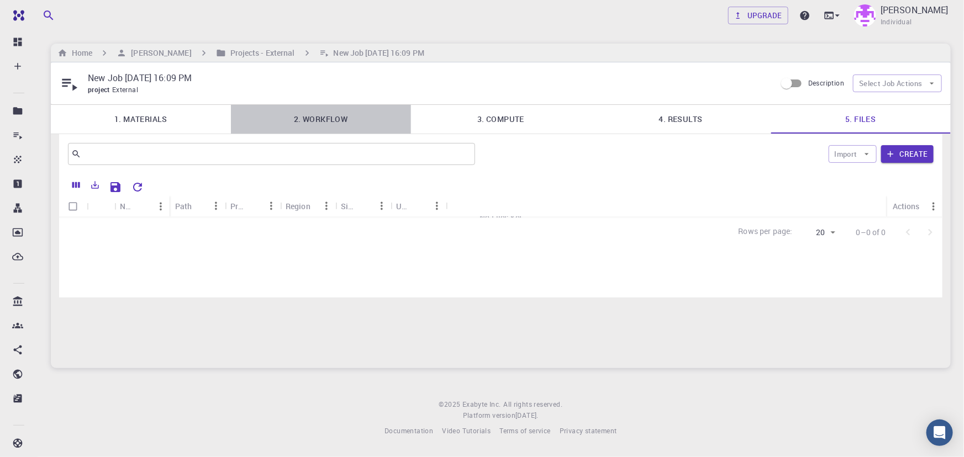
click at [324, 126] on link "2. Workflow" at bounding box center [321, 119] width 180 height 29
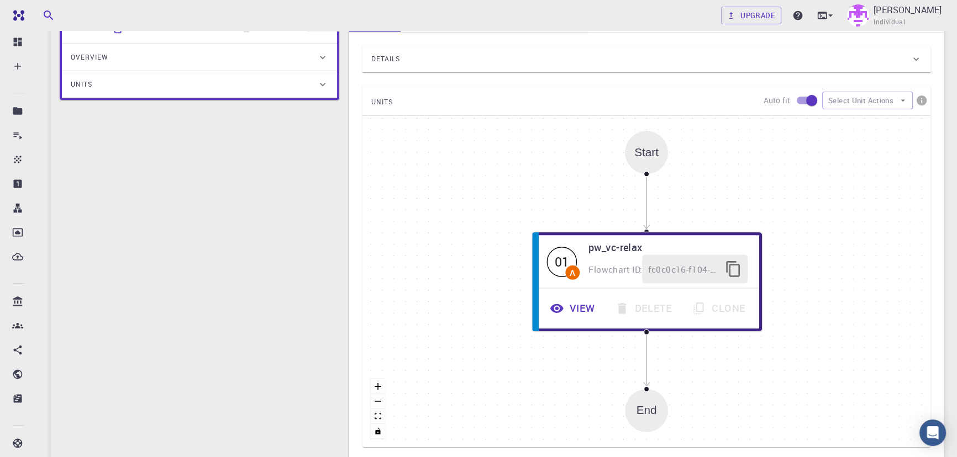
scroll to position [217, 0]
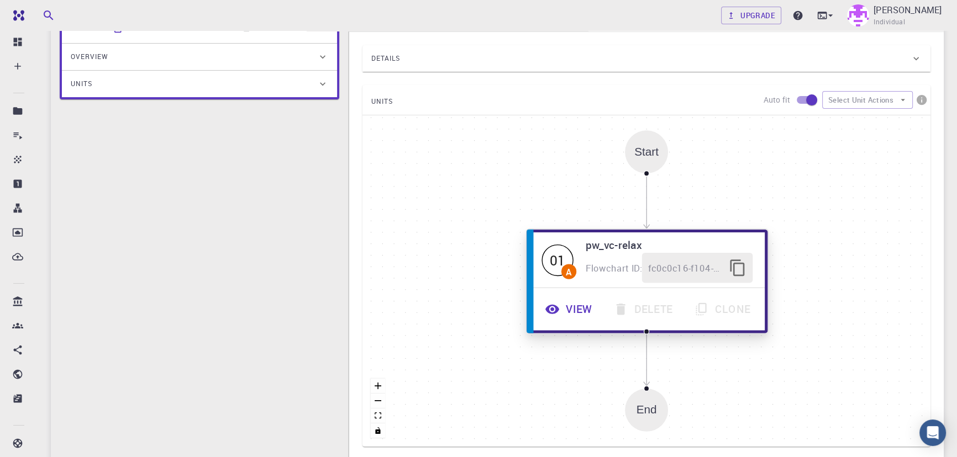
click at [556, 312] on icon "button" at bounding box center [552, 308] width 14 height 9
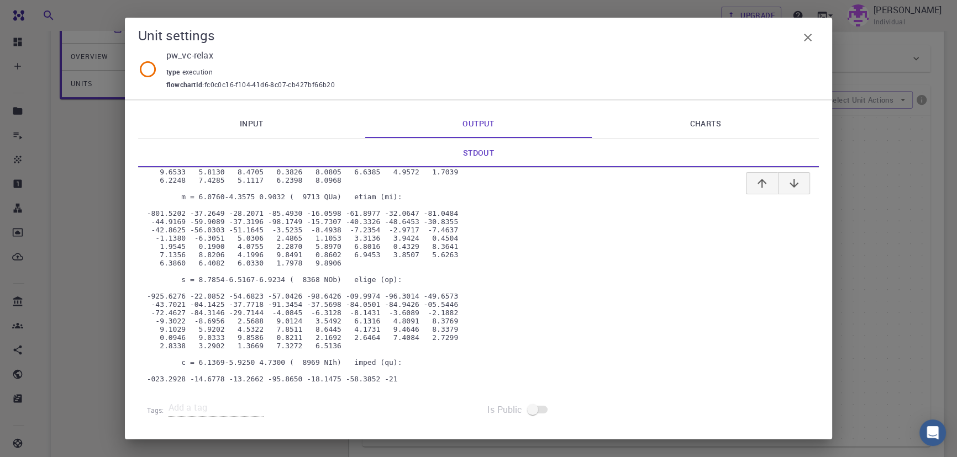
scroll to position [5255, 0]
click at [804, 33] on icon "button" at bounding box center [807, 37] width 13 height 13
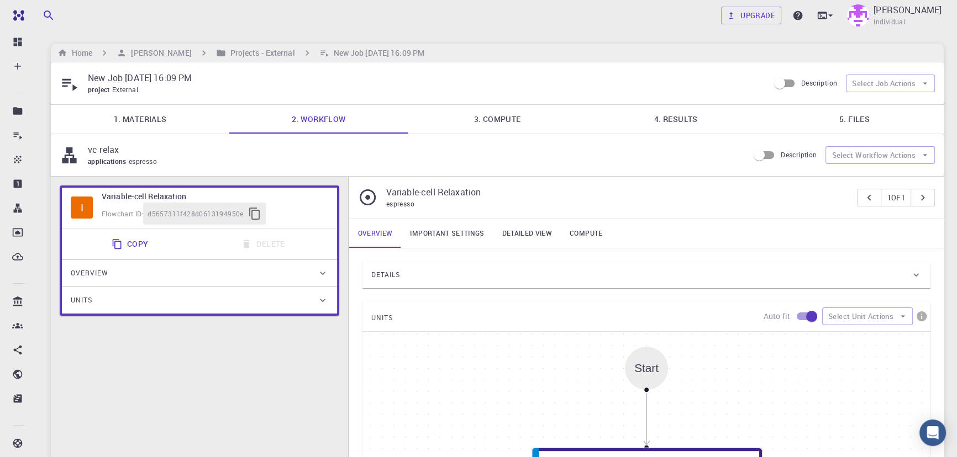
scroll to position [0, 0]
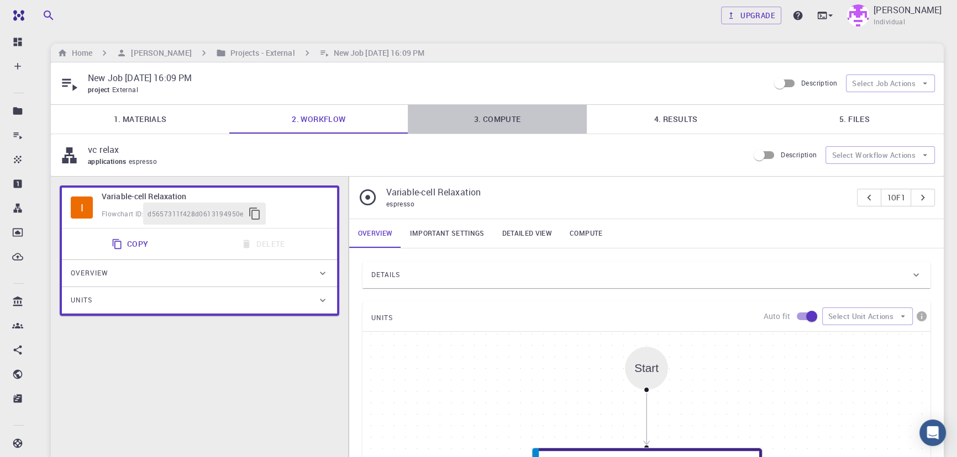
click at [505, 119] on link "3. Compute" at bounding box center [497, 119] width 178 height 29
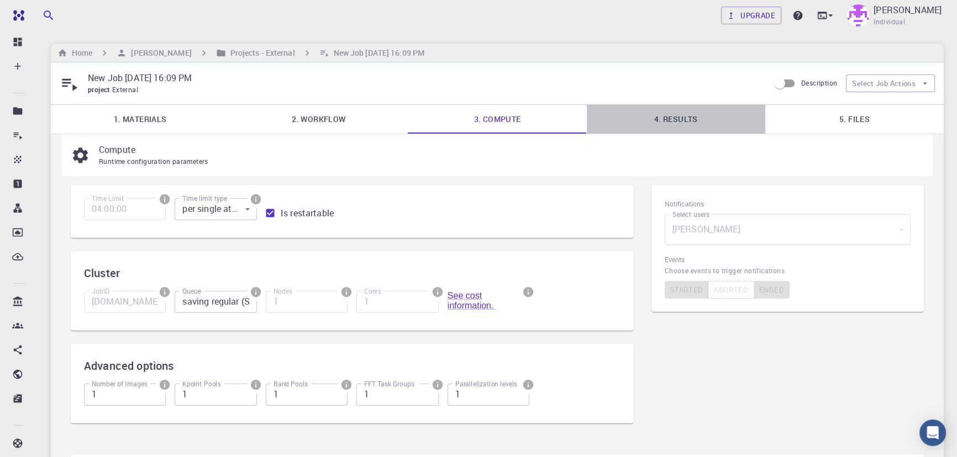
click at [681, 119] on link "4. Results" at bounding box center [676, 119] width 178 height 29
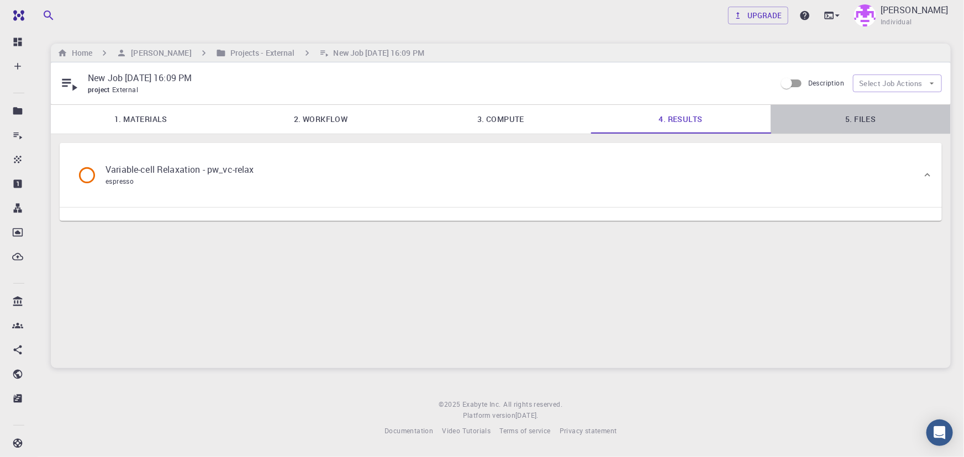
click at [861, 114] on link "5. Files" at bounding box center [861, 119] width 180 height 29
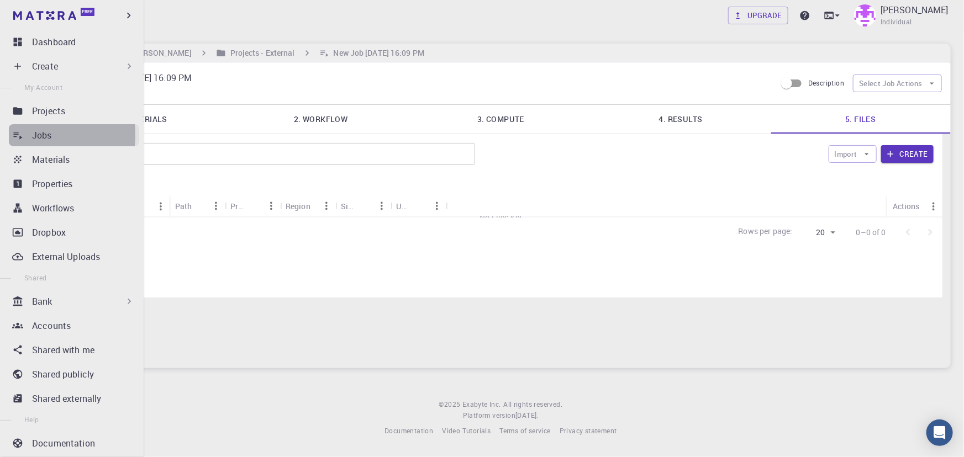
click at [18, 135] on icon at bounding box center [18, 136] width 9 height 7
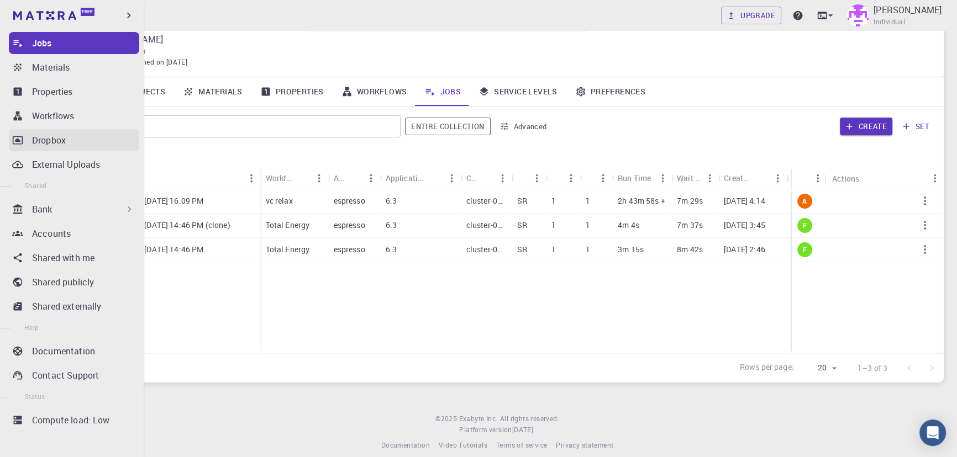
scroll to position [39, 0]
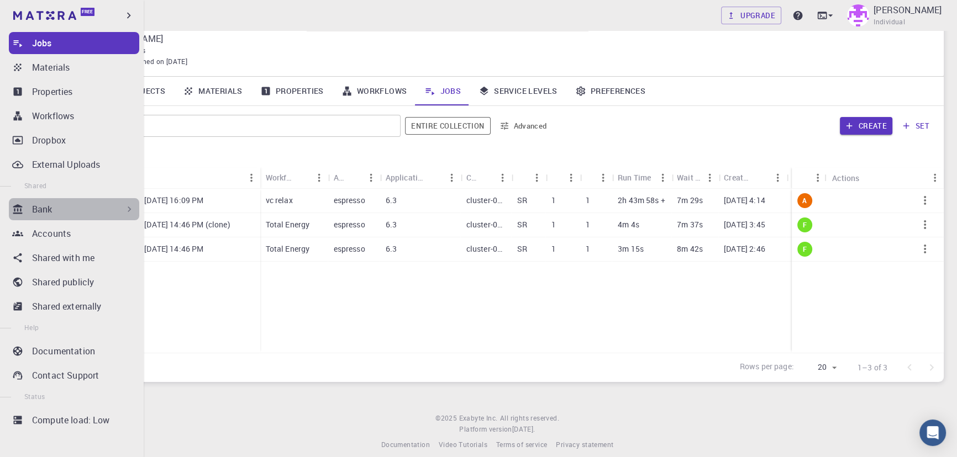
click at [88, 215] on div "Bank" at bounding box center [74, 209] width 130 height 22
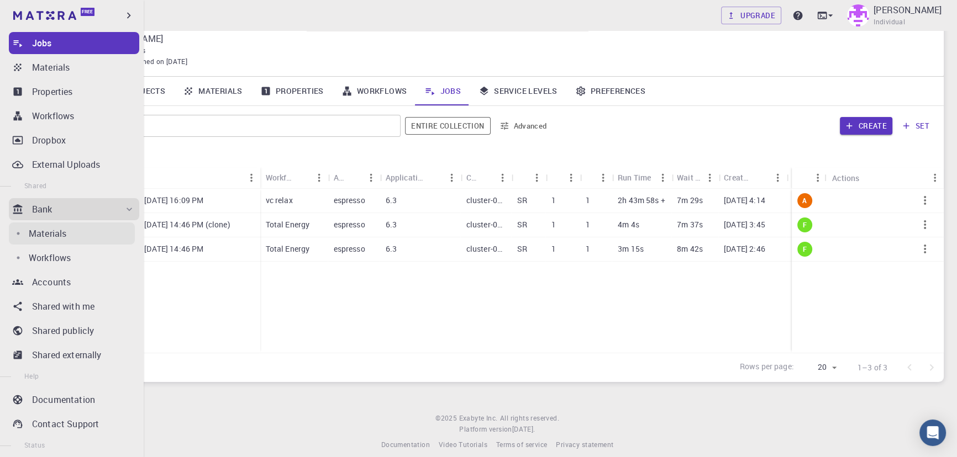
click at [83, 229] on div "Materials" at bounding box center [82, 233] width 106 height 13
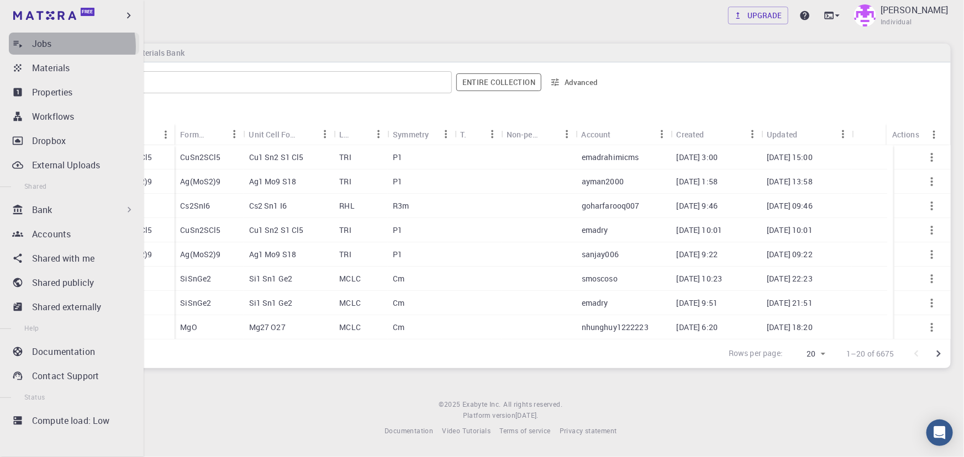
click at [60, 46] on div "Jobs" at bounding box center [85, 43] width 107 height 13
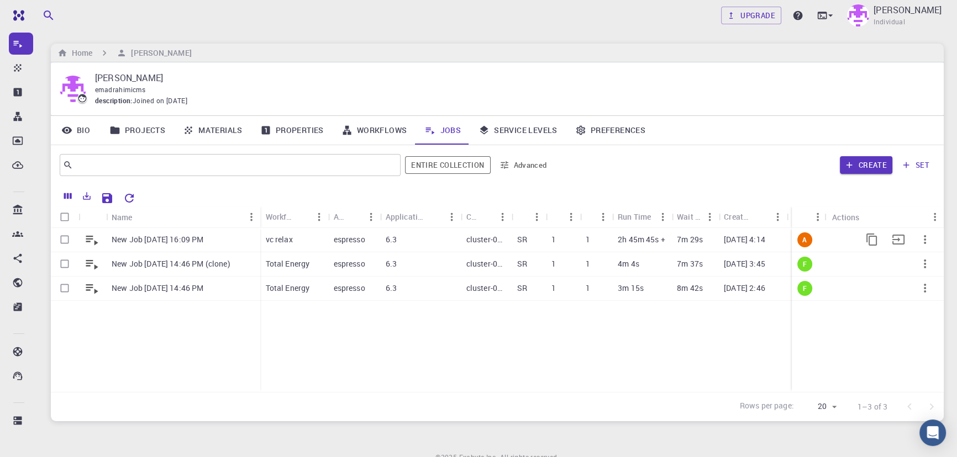
click at [495, 251] on div "cluster-007" at bounding box center [486, 240] width 51 height 24
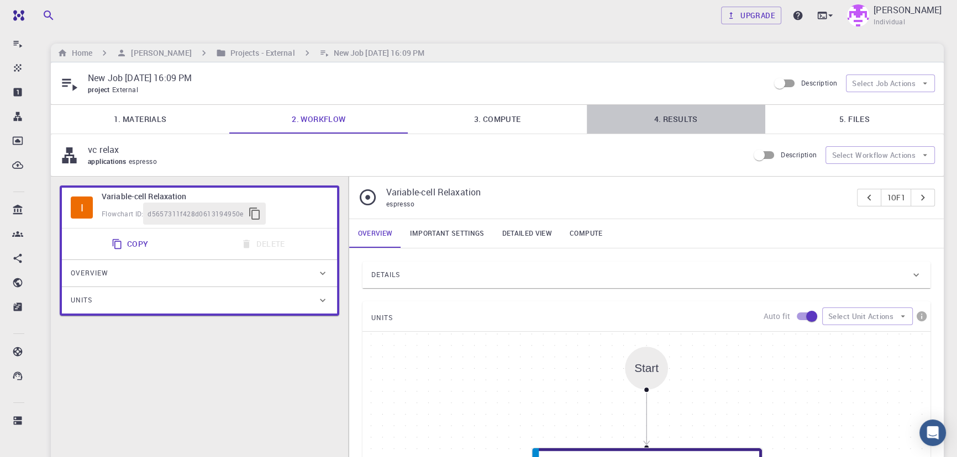
click at [654, 122] on link "4. Results" at bounding box center [676, 119] width 178 height 29
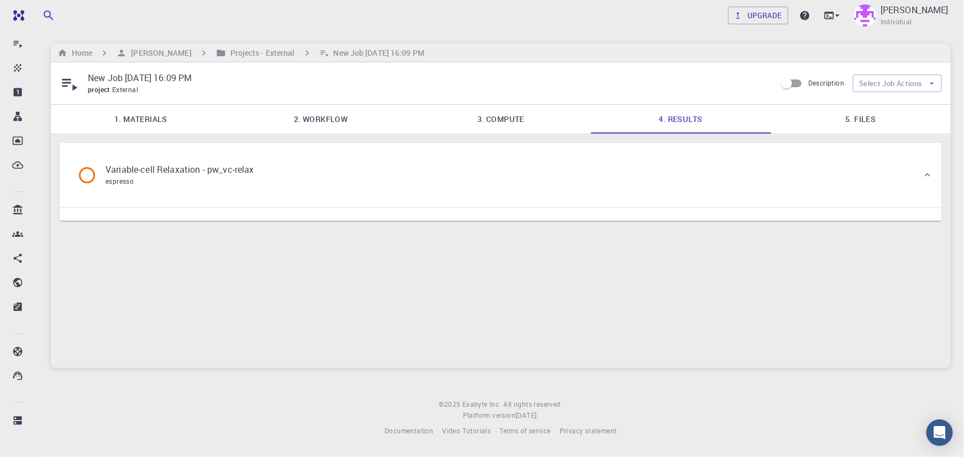
click at [828, 119] on link "5. Files" at bounding box center [861, 119] width 180 height 29
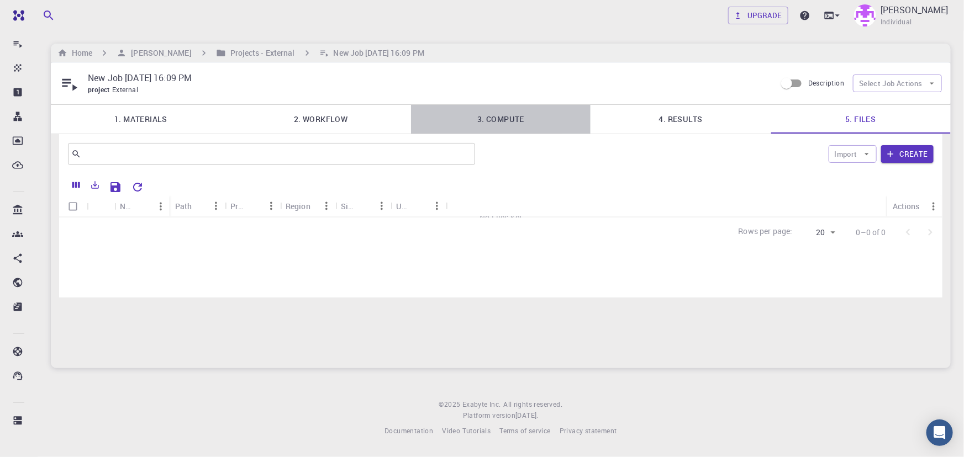
click at [486, 115] on link "3. Compute" at bounding box center [501, 119] width 180 height 29
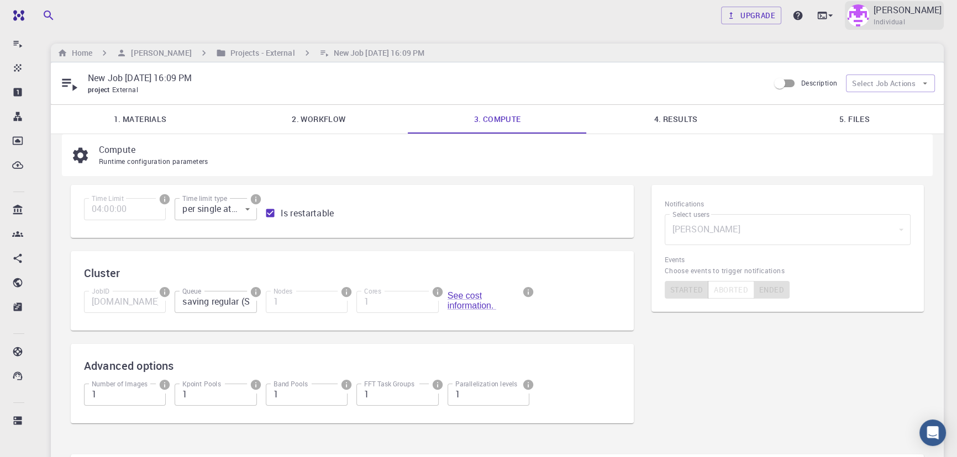
drag, startPoint x: 921, startPoint y: 31, endPoint x: 918, endPoint y: 13, distance: 18.6
click at [918, 13] on div "Upgrade Emad Rahimi Individual Home Emad Rahimi Projects - External New Job Sep…" at bounding box center [497, 315] width 919 height 630
click at [918, 13] on p "[PERSON_NAME]" at bounding box center [907, 9] width 68 height 13
